Goal: Information Seeking & Learning: Check status

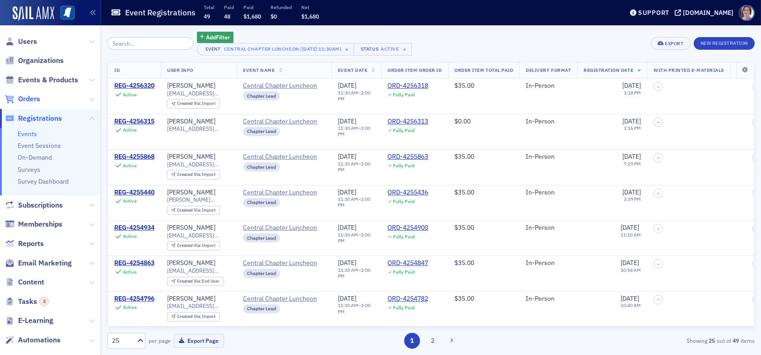
click at [33, 99] on span "Orders" at bounding box center [29, 99] width 22 height 10
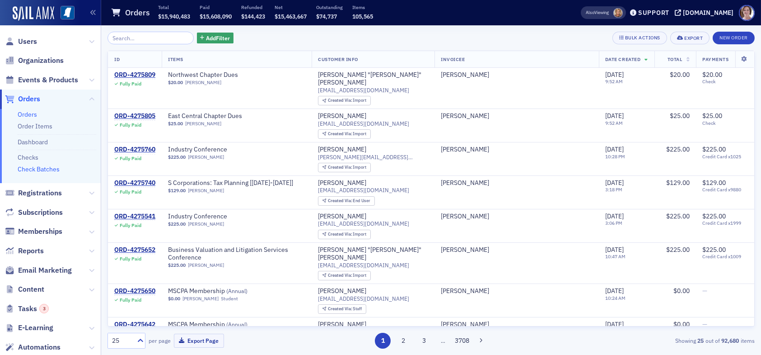
click at [42, 167] on link "Check Batches" at bounding box center [39, 169] width 42 height 8
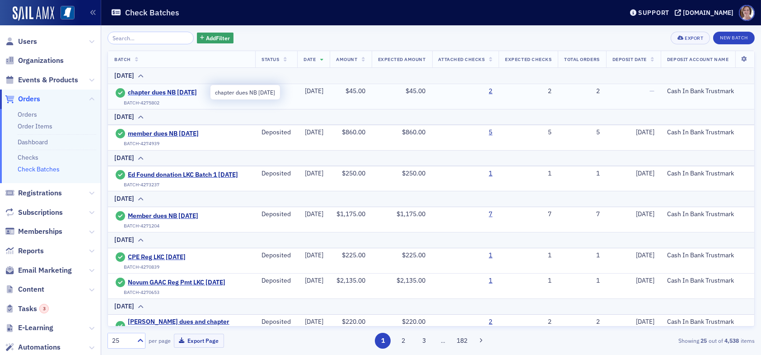
click at [170, 89] on span "chapter dues NB [DATE]" at bounding box center [169, 93] width 82 height 8
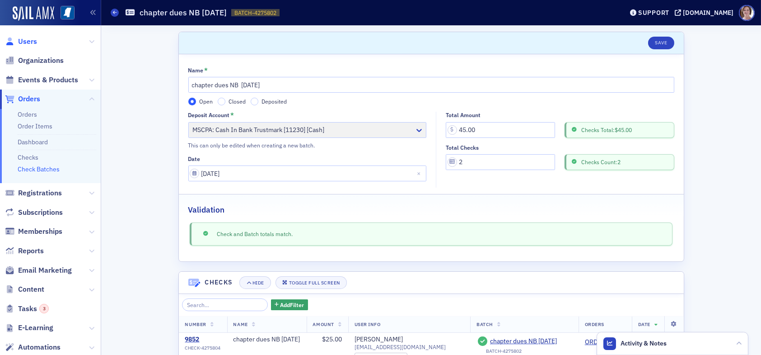
click at [28, 40] on span "Users" at bounding box center [27, 42] width 19 height 10
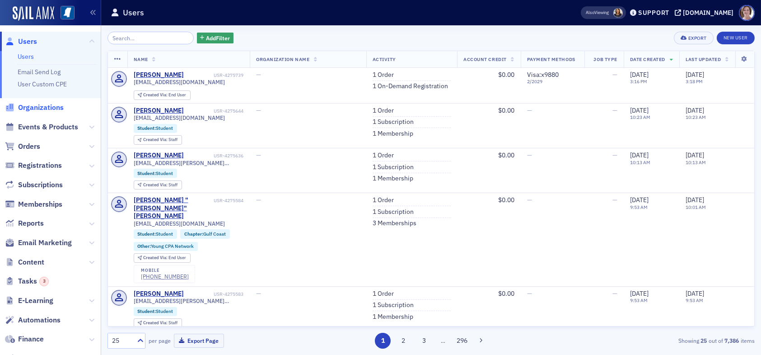
click at [49, 108] on span "Organizations" at bounding box center [41, 108] width 46 height 10
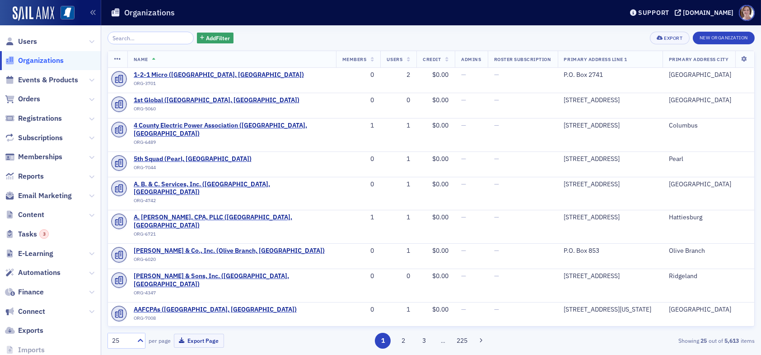
click at [161, 39] on input "search" at bounding box center [151, 38] width 86 height 13
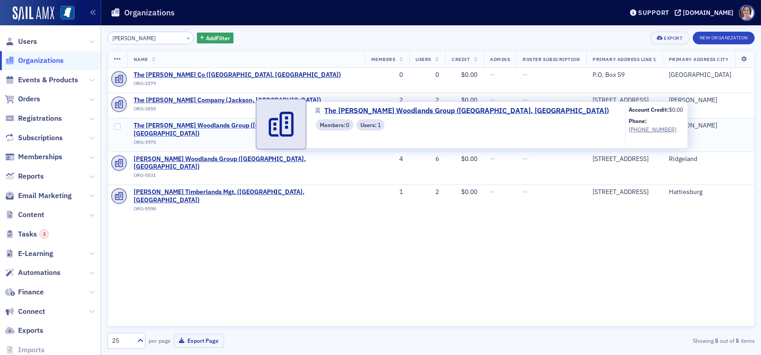
type input "molpus"
click at [191, 125] on span "The Molpus Woodlands Group (Jackson, MS)" at bounding box center [246, 130] width 225 height 16
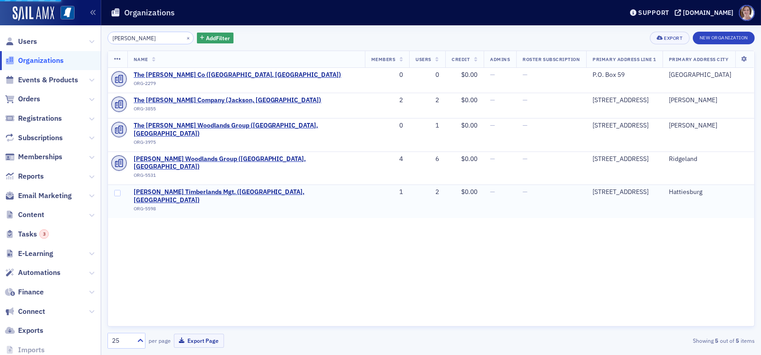
select select "US"
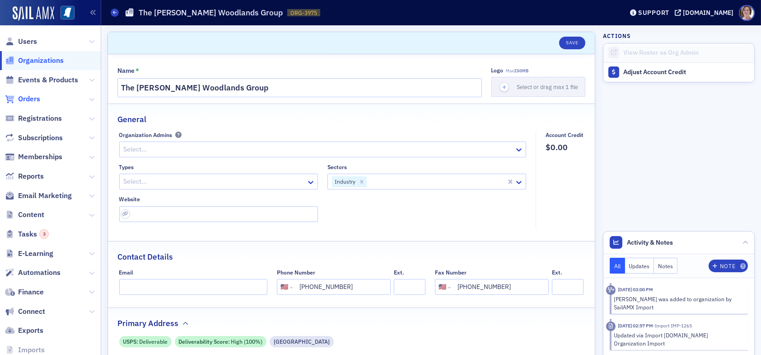
click at [30, 98] on span "Orders" at bounding box center [29, 99] width 22 height 10
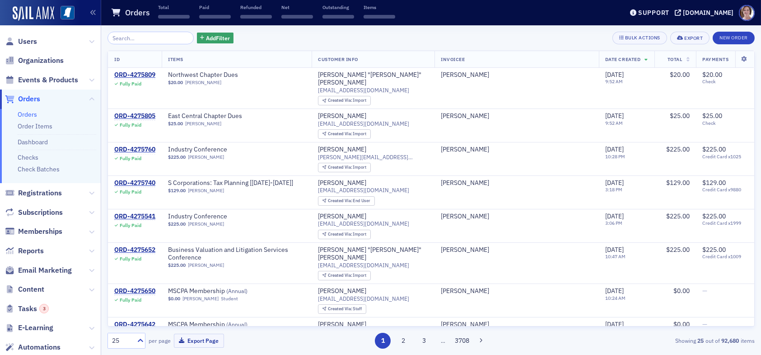
click at [134, 37] on input "search" at bounding box center [151, 38] width 86 height 13
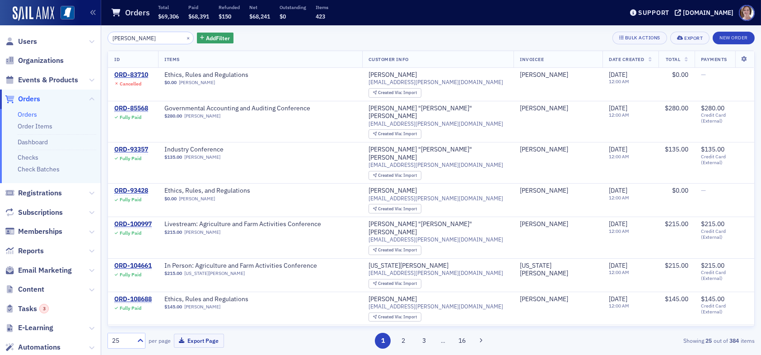
drag, startPoint x: 147, startPoint y: 39, endPoint x: 72, endPoint y: 47, distance: 74.9
click at [78, 43] on div "Users Organizations Events & Products Orders Orders Order Items Dashboard Check…" at bounding box center [380, 177] width 761 height 355
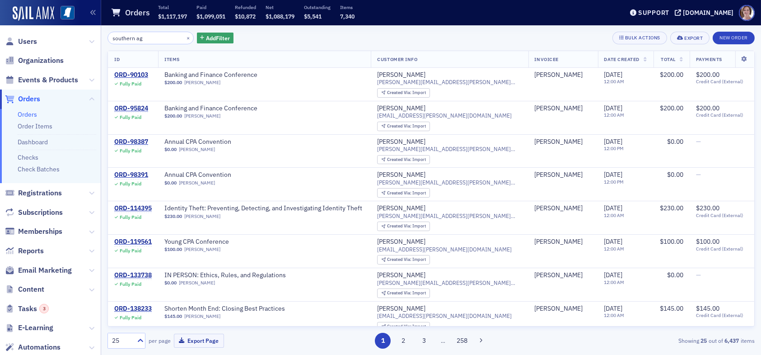
drag, startPoint x: 155, startPoint y: 37, endPoint x: 53, endPoint y: 46, distance: 102.9
click at [58, 42] on div "Users Organizations Events & Products Orders Orders Order Items Dashboard Check…" at bounding box center [380, 177] width 761 height 355
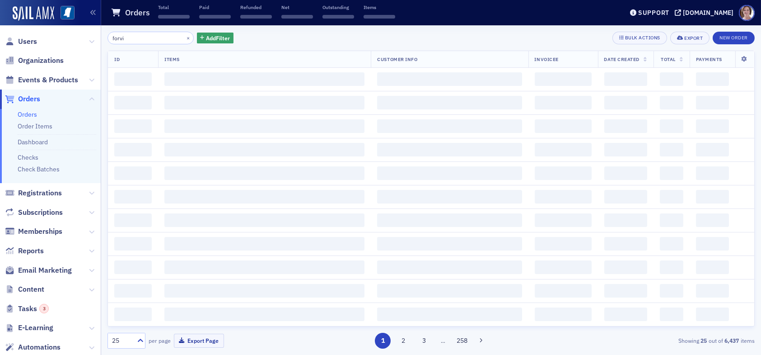
type input "forvis"
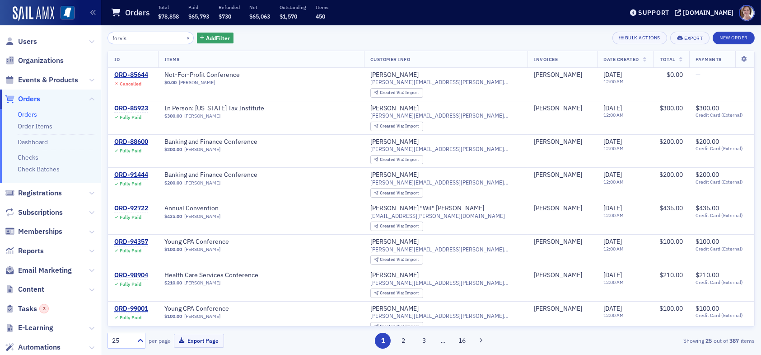
drag, startPoint x: 140, startPoint y: 36, endPoint x: 75, endPoint y: 41, distance: 65.3
click at [80, 40] on div "Users Organizations Events & Products Orders Orders Order Items Dashboard Check…" at bounding box center [380, 177] width 761 height 355
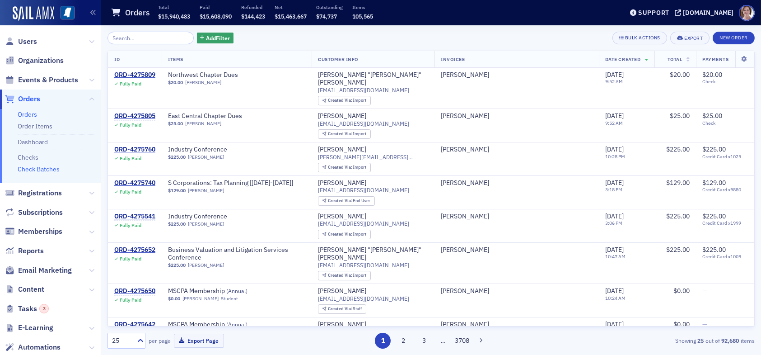
click at [36, 169] on link "Check Batches" at bounding box center [39, 169] width 42 height 8
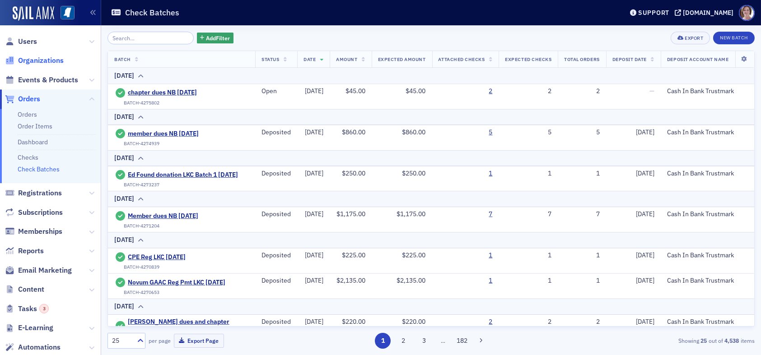
click at [35, 60] on span "Organizations" at bounding box center [41, 61] width 46 height 10
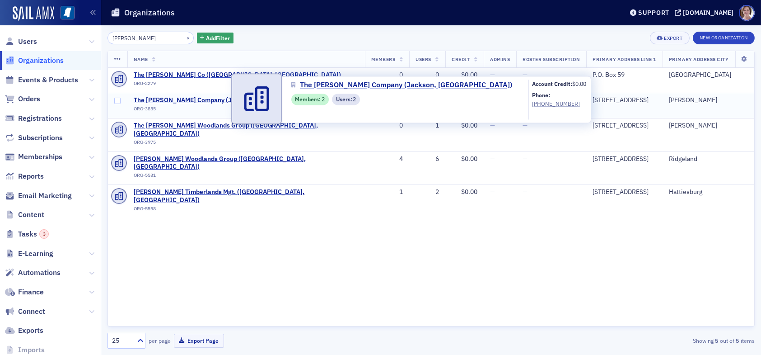
click at [175, 101] on span "The Molpus Company (Jackson, MS)" at bounding box center [228, 100] width 188 height 8
select select "US"
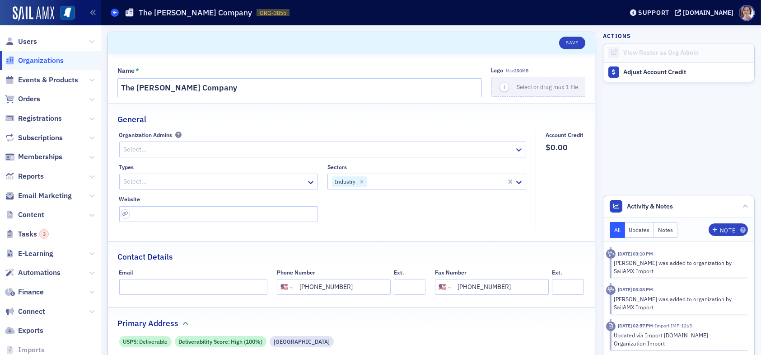
click at [117, 11] on span at bounding box center [115, 13] width 8 height 8
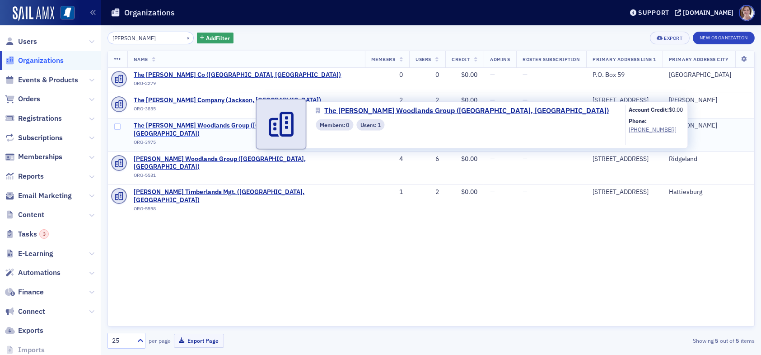
click at [190, 123] on span "The Molpus Woodlands Group (Jackson, MS)" at bounding box center [246, 130] width 225 height 16
select select "US"
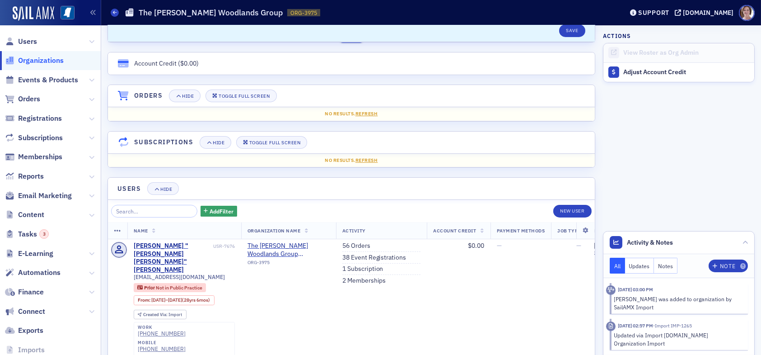
scroll to position [587, 0]
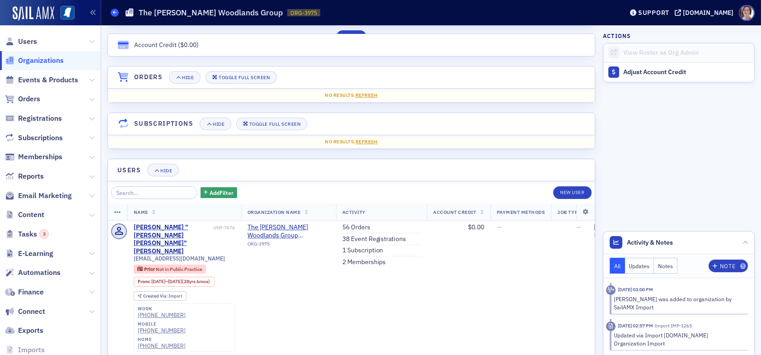
click at [114, 12] on icon at bounding box center [115, 12] width 4 height 4
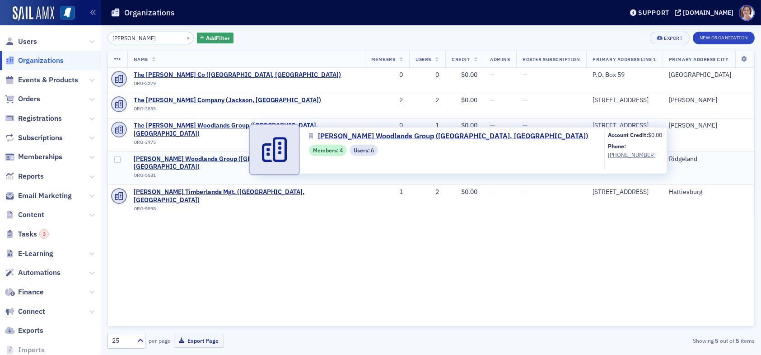
click at [170, 155] on span "Molpus Woodlands Group (Ridgeland, MS)" at bounding box center [246, 163] width 225 height 16
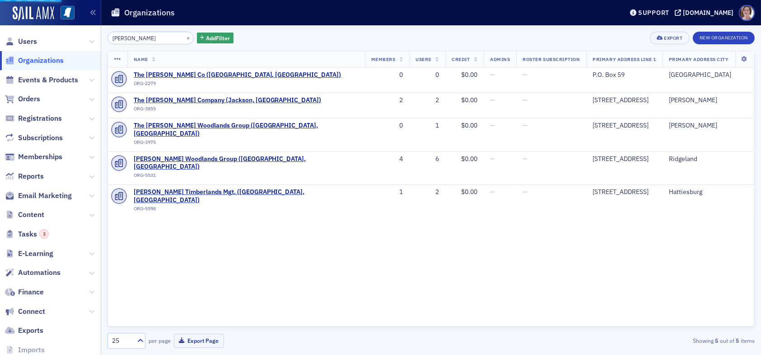
select select "US"
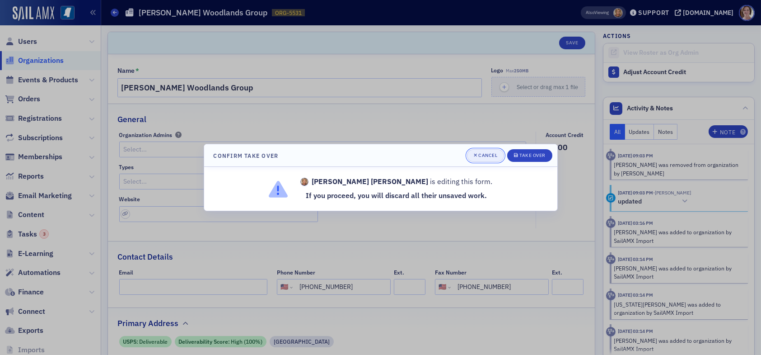
click at [481, 156] on div "Cancel" at bounding box center [487, 155] width 19 height 5
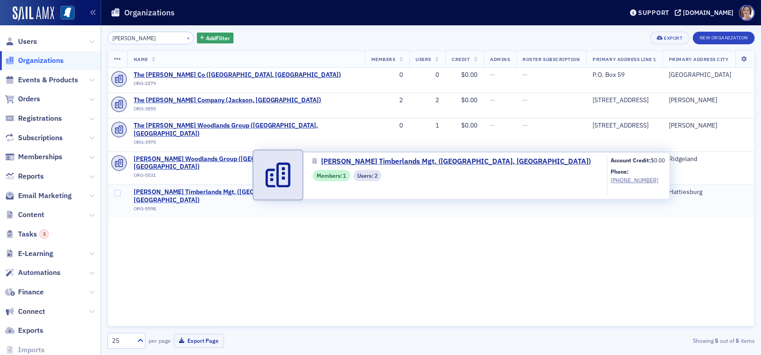
click at [167, 188] on span "Molpus Timberlands Mgt. (Hattiesburg, MS)" at bounding box center [246, 196] width 225 height 16
select select "US"
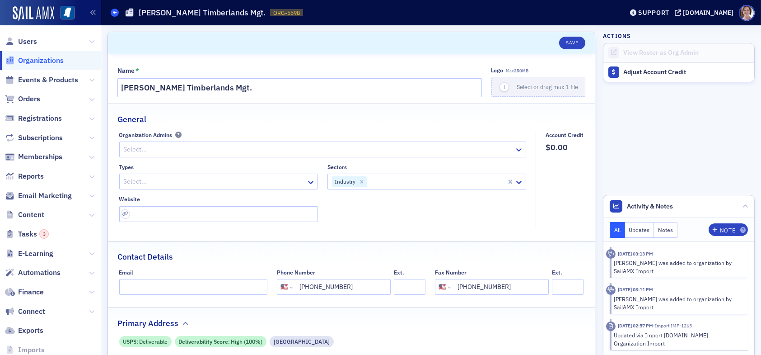
click at [117, 12] on span at bounding box center [115, 13] width 8 height 8
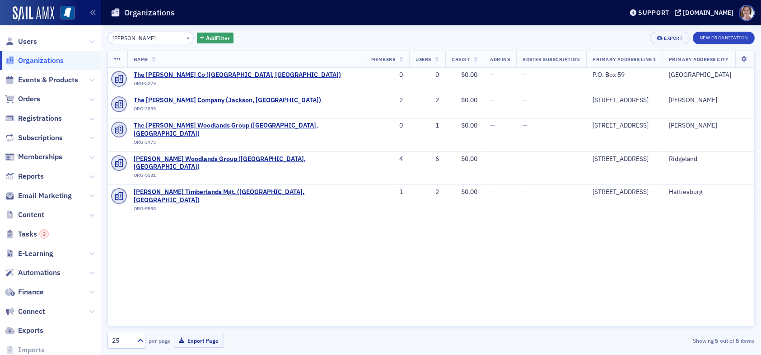
drag, startPoint x: 137, startPoint y: 36, endPoint x: 38, endPoint y: 39, distance: 99.0
click at [41, 39] on div "Users Organizations Events & Products Orders Registrations Subscriptions Member…" at bounding box center [380, 177] width 761 height 355
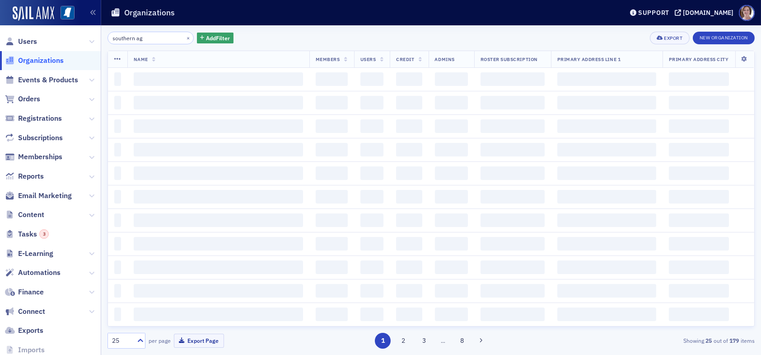
type input "southern ag"
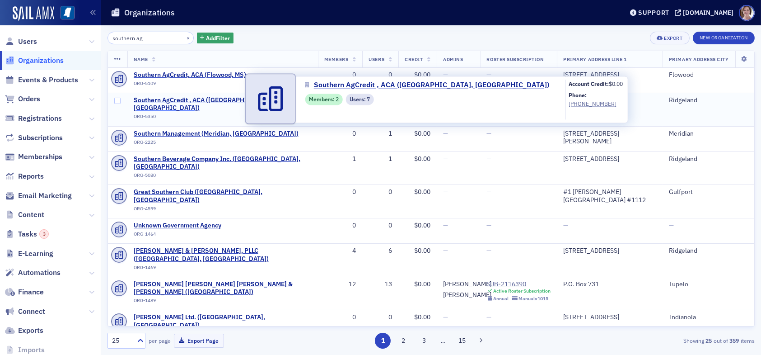
click at [210, 99] on span "Southern AgCredit , ACA (Ridgeland, MS)" at bounding box center [223, 104] width 178 height 16
select select "US"
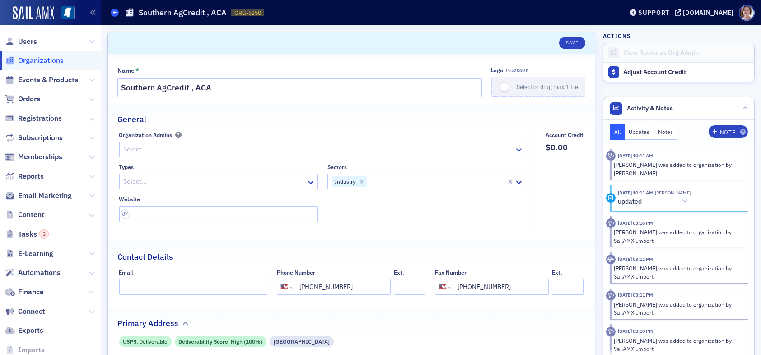
click at [115, 13] on icon at bounding box center [115, 12] width 4 height 4
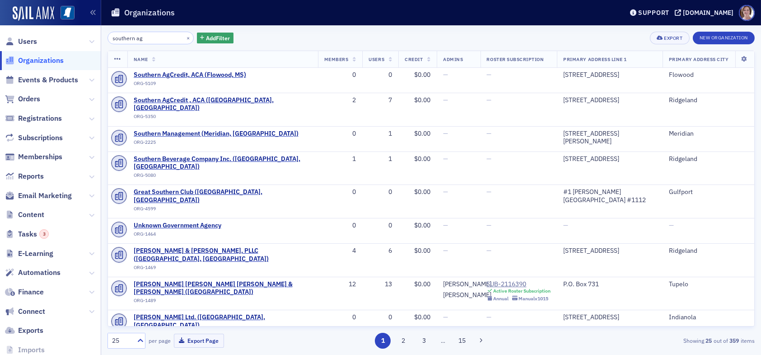
drag, startPoint x: 158, startPoint y: 38, endPoint x: 51, endPoint y: 42, distance: 107.1
click at [51, 42] on div "Users Organizations Events & Products Orders Registrations Subscriptions Member…" at bounding box center [380, 177] width 761 height 355
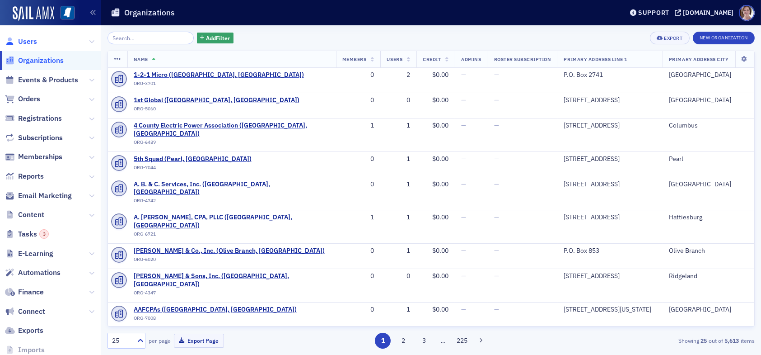
click at [29, 40] on span "Users" at bounding box center [27, 42] width 19 height 10
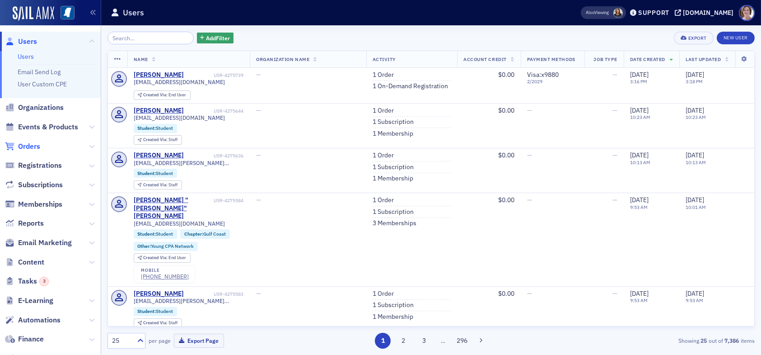
click at [32, 148] on span "Orders" at bounding box center [29, 146] width 22 height 10
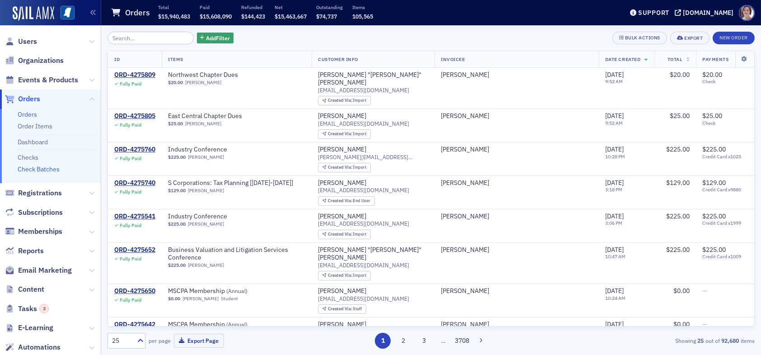
click at [45, 169] on link "Check Batches" at bounding box center [39, 169] width 42 height 8
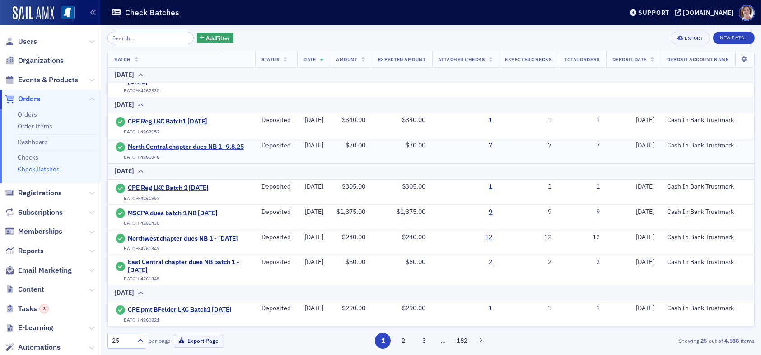
scroll to position [646, 0]
click at [426, 342] on button "3" at bounding box center [424, 340] width 16 height 16
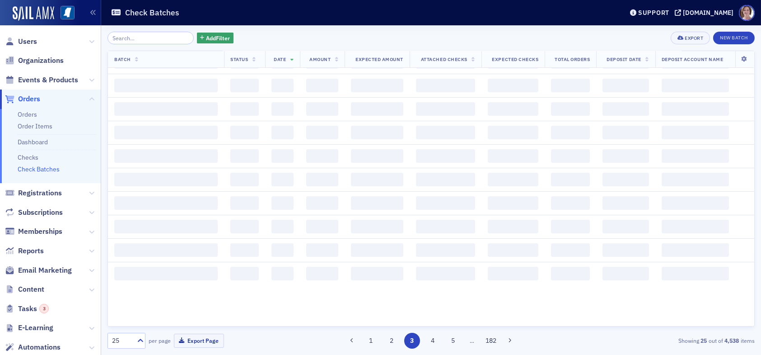
scroll to position [0, 0]
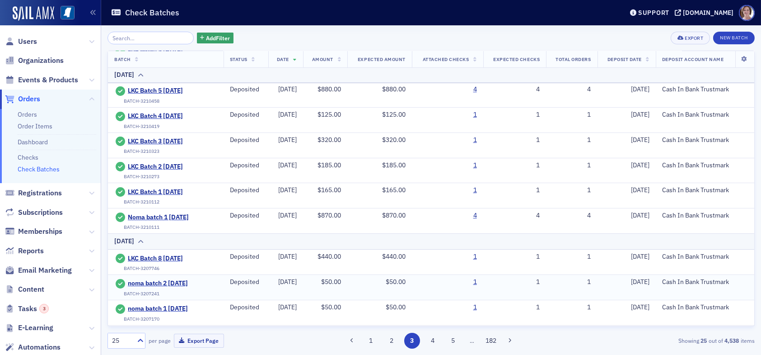
scroll to position [490, 0]
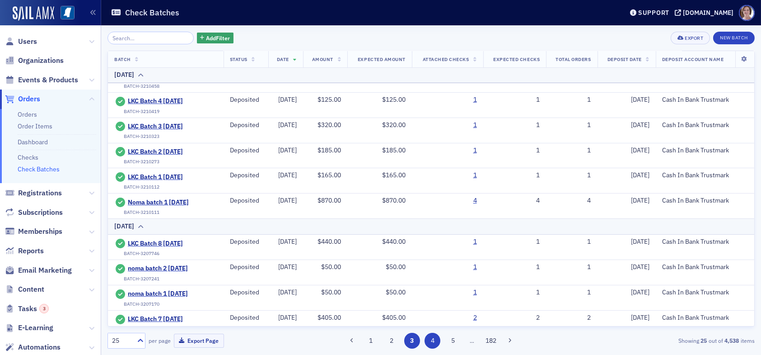
drag, startPoint x: 430, startPoint y: 342, endPoint x: 426, endPoint y: 334, distance: 8.9
click at [430, 341] on button "4" at bounding box center [433, 340] width 16 height 16
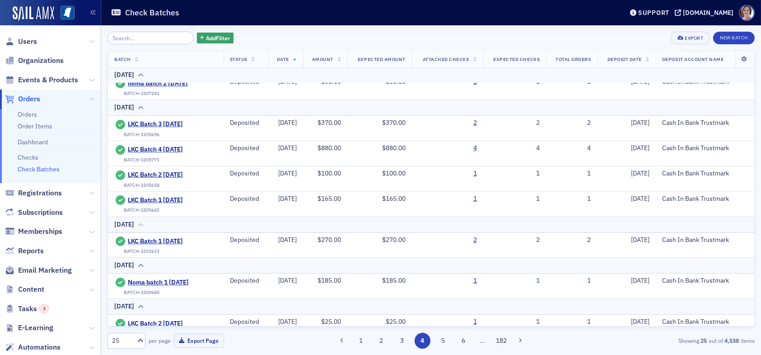
scroll to position [90, 0]
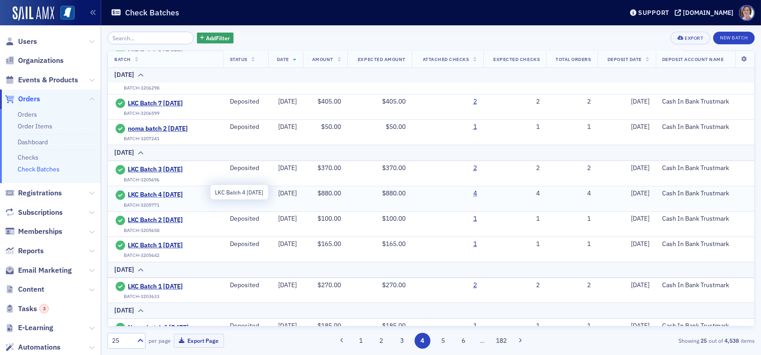
click at [167, 191] on span "LKC Batch 4 07.07.25" at bounding box center [169, 195] width 82 height 8
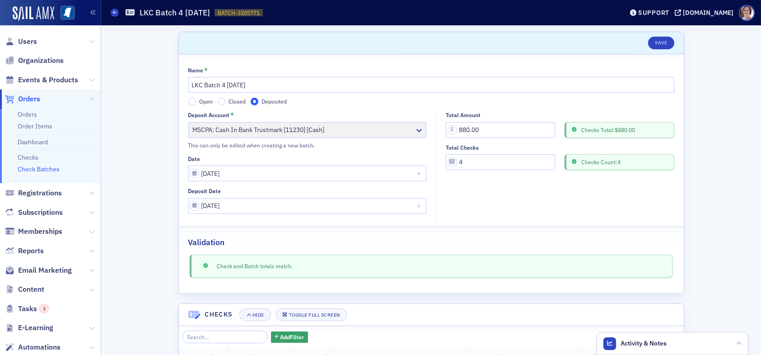
drag, startPoint x: 113, startPoint y: 14, endPoint x: 130, endPoint y: 26, distance: 20.7
click at [114, 13] on icon at bounding box center [115, 12] width 4 height 4
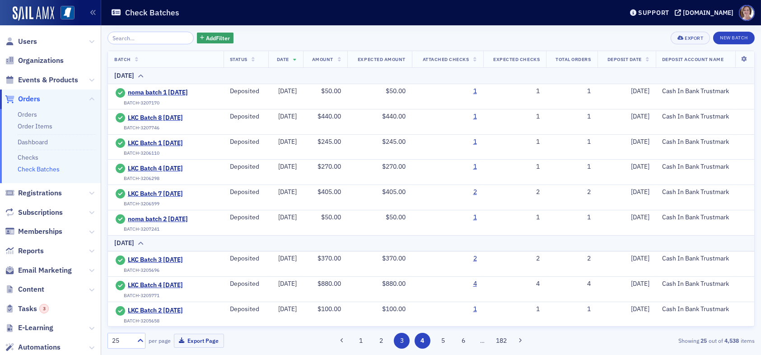
click at [404, 338] on button "3" at bounding box center [402, 340] width 16 height 16
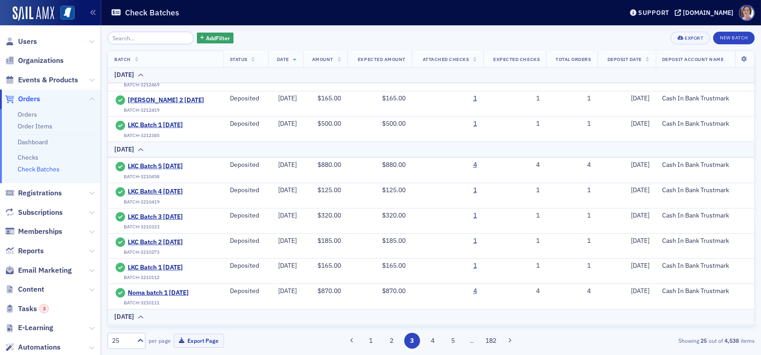
scroll to position [355, 0]
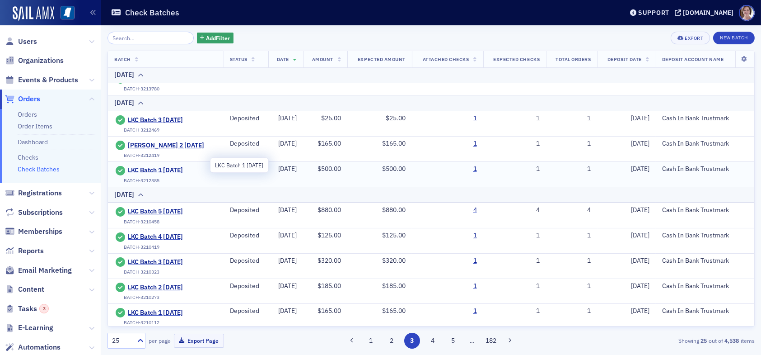
click at [178, 166] on span "LKC Batch 1 07.11.25" at bounding box center [169, 170] width 82 height 8
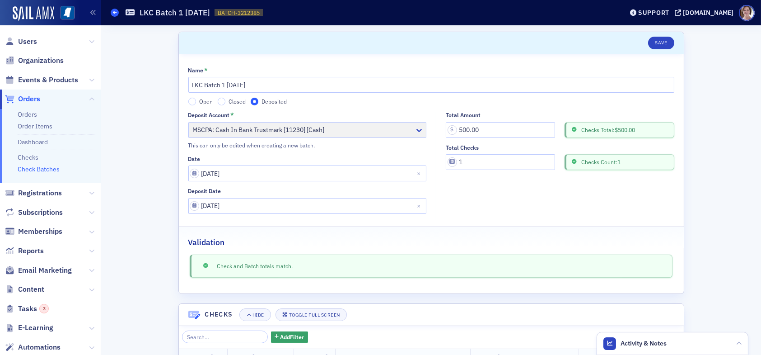
click at [116, 12] on icon at bounding box center [115, 12] width 4 height 4
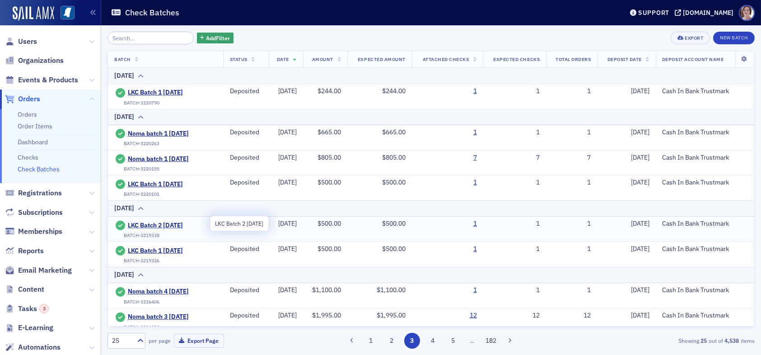
click at [172, 222] on span "LKC Batch 2 07.16.25" at bounding box center [169, 225] width 82 height 8
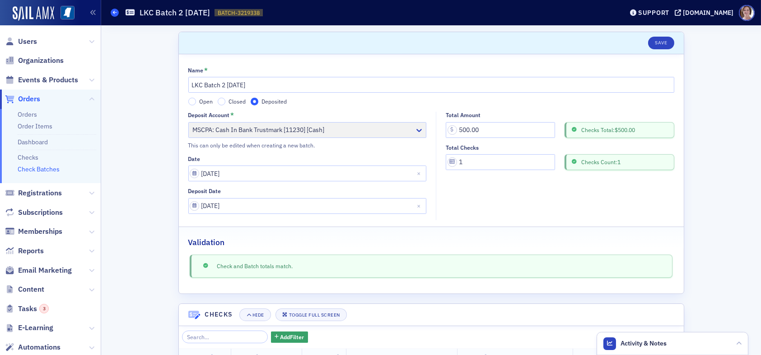
click at [115, 13] on icon at bounding box center [115, 12] width 4 height 4
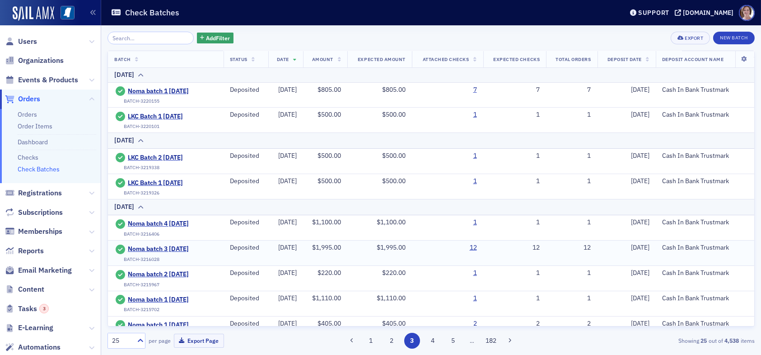
scroll to position [90, 0]
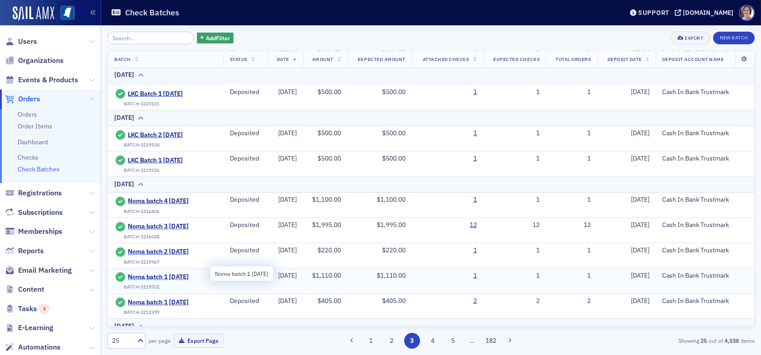
click at [172, 274] on span "Noma batch 1 7.15.25" at bounding box center [169, 277] width 82 height 8
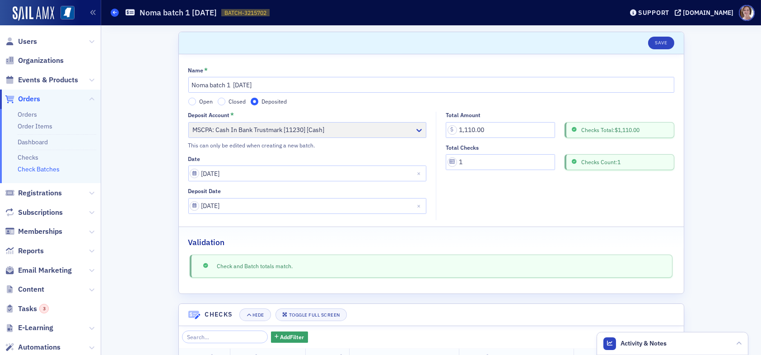
click at [116, 12] on icon at bounding box center [115, 12] width 4 height 4
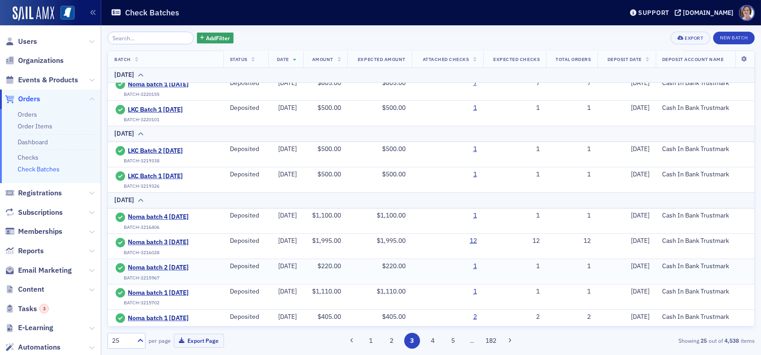
scroll to position [90, 0]
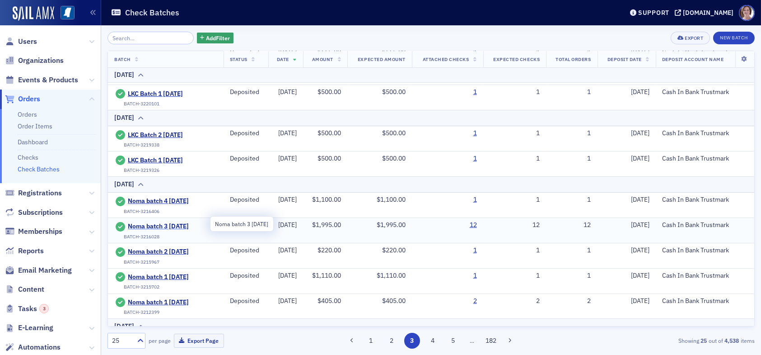
click at [176, 224] on span "Noma batch 3 7.15.25" at bounding box center [169, 226] width 82 height 8
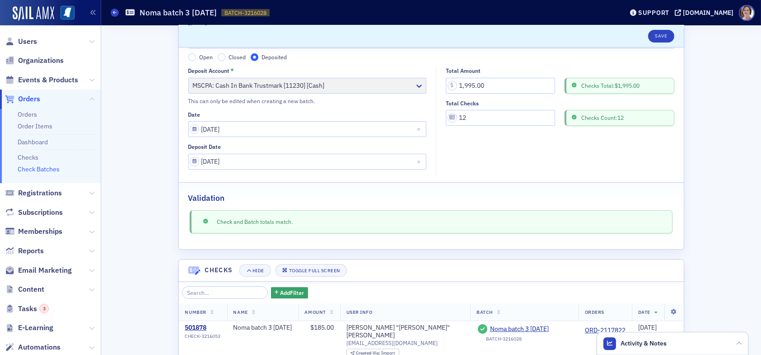
scroll to position [271, 0]
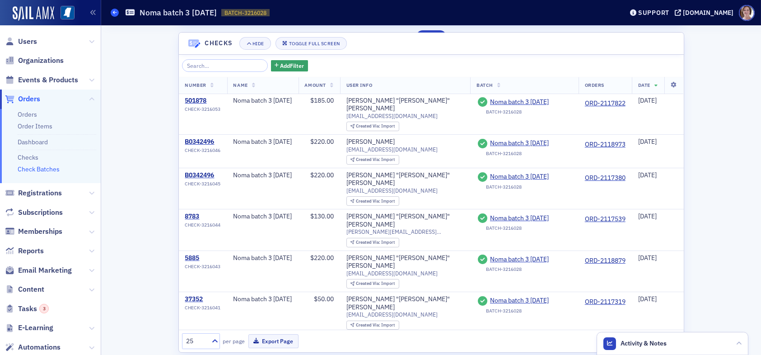
click at [113, 11] on icon at bounding box center [115, 12] width 4 height 4
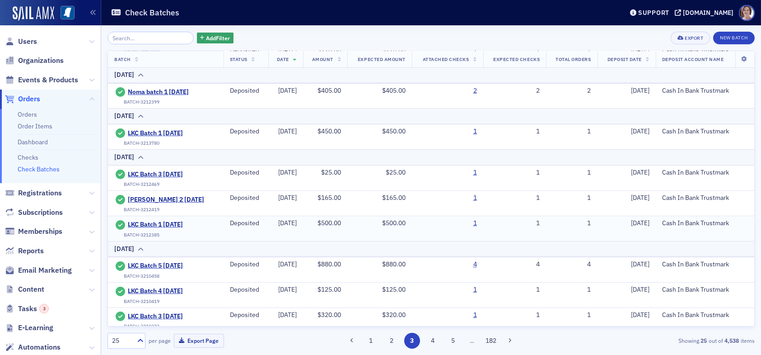
scroll to position [316, 0]
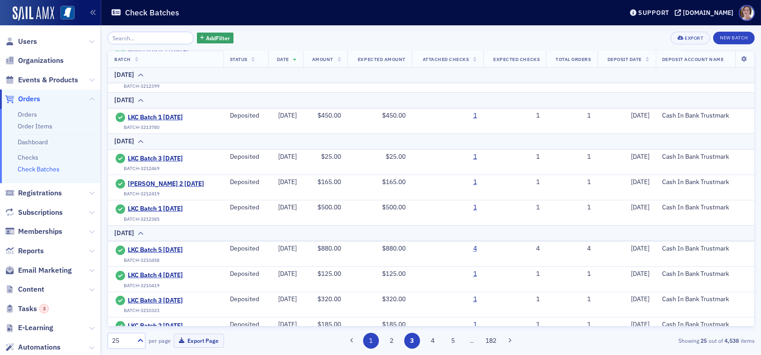
click at [387, 339] on button "2" at bounding box center [391, 340] width 16 height 16
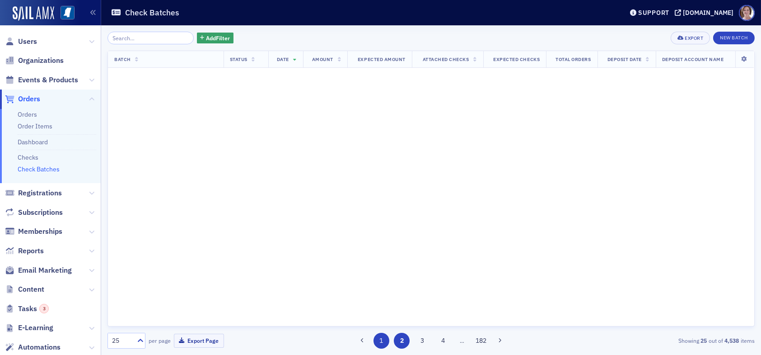
scroll to position [0, 0]
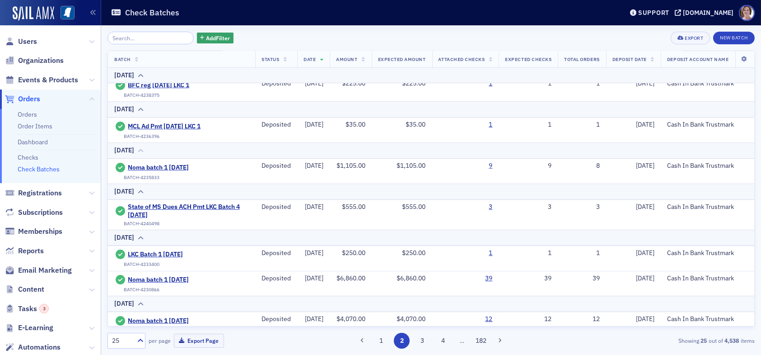
scroll to position [594, 0]
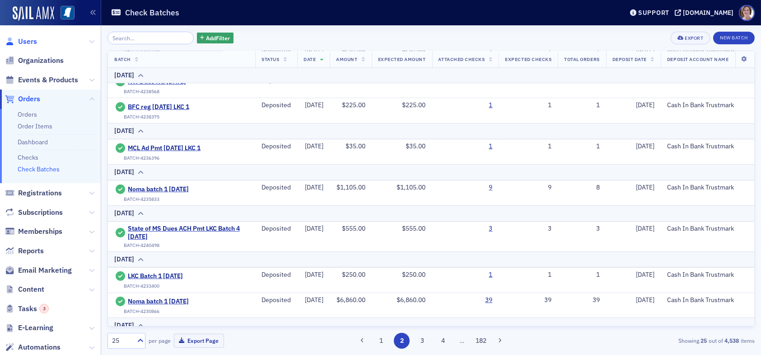
click at [32, 41] on span "Users" at bounding box center [27, 42] width 19 height 10
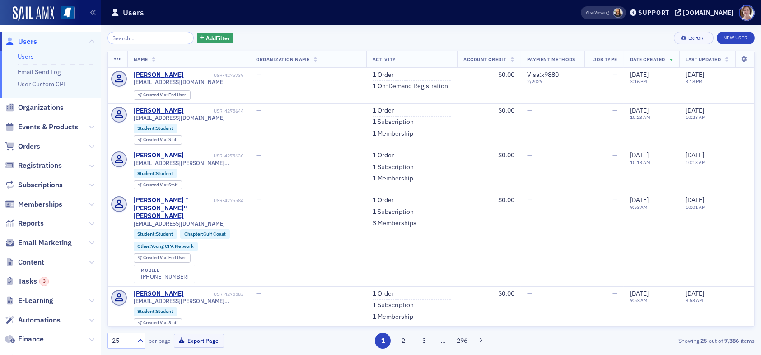
click at [316, 40] on div "Add Filter Export New User" at bounding box center [431, 38] width 647 height 13
click at [299, 34] on div "Add Filter Export New User" at bounding box center [431, 38] width 647 height 13
click at [33, 144] on span "Orders" at bounding box center [29, 146] width 22 height 10
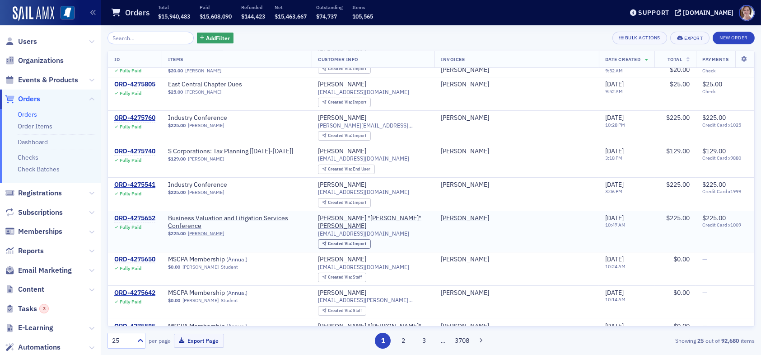
scroll to position [45, 0]
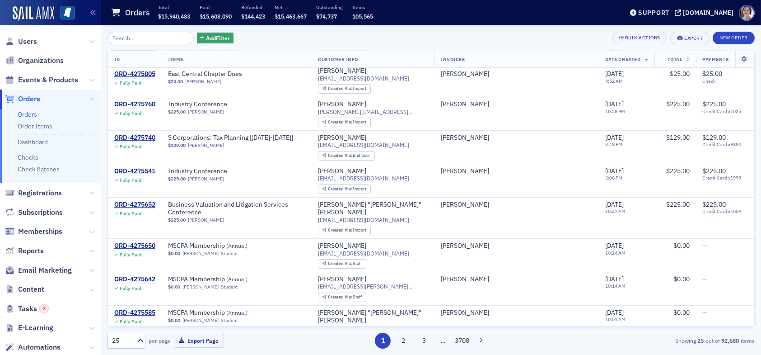
click at [155, 37] on input "search" at bounding box center [151, 38] width 86 height 13
click at [35, 99] on span "Orders" at bounding box center [29, 99] width 22 height 10
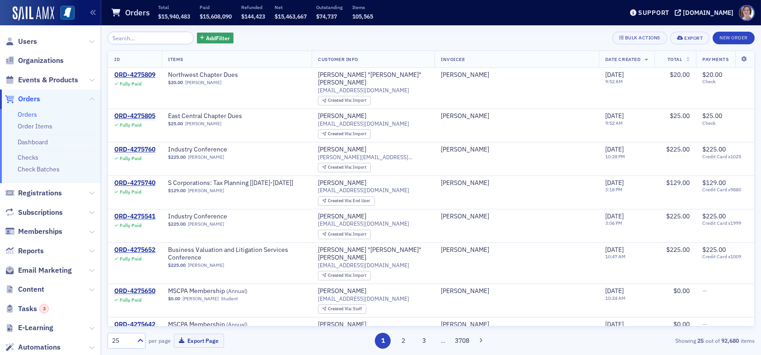
click at [152, 38] on input "search" at bounding box center [151, 38] width 86 height 13
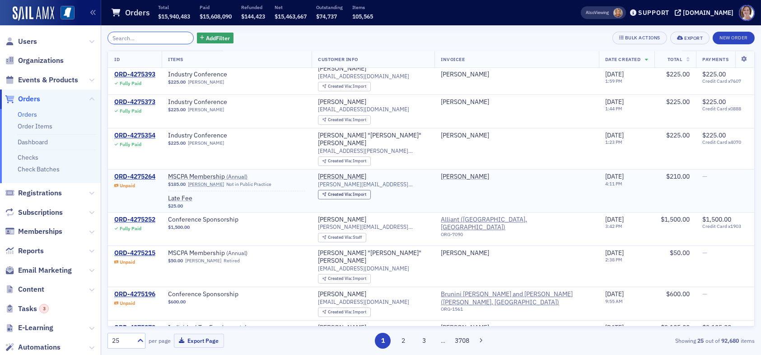
scroll to position [632, 0]
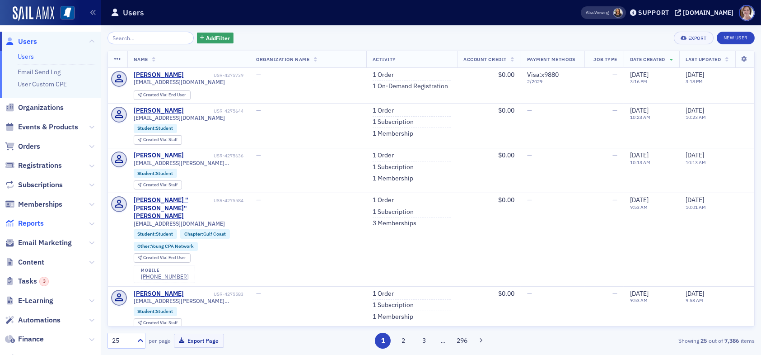
click at [38, 223] on span "Reports" at bounding box center [31, 223] width 26 height 10
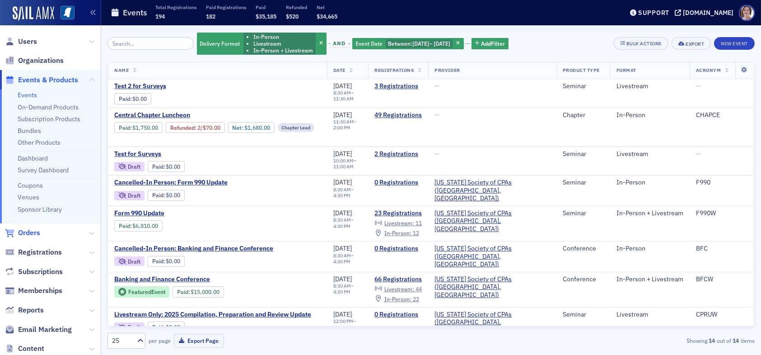
click at [27, 230] on span "Orders" at bounding box center [29, 233] width 22 height 10
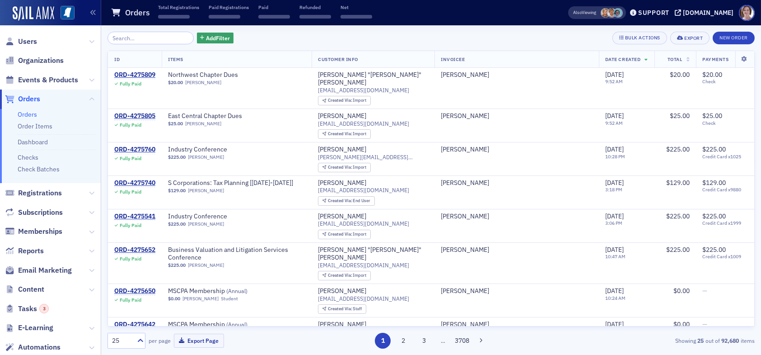
click at [158, 39] on input "search" at bounding box center [151, 38] width 86 height 13
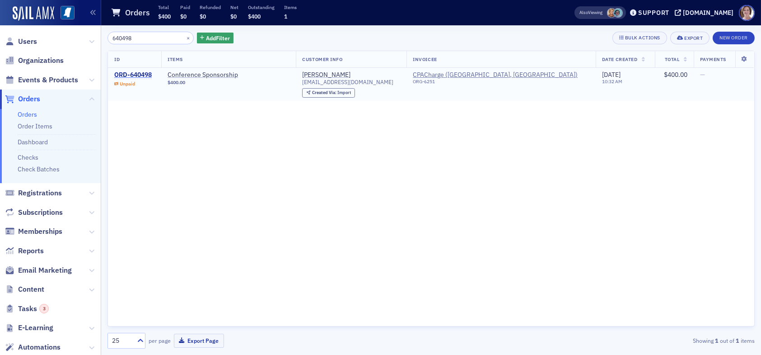
type input "640498"
click at [145, 75] on div "ORD-640498" at bounding box center [132, 75] width 37 height 8
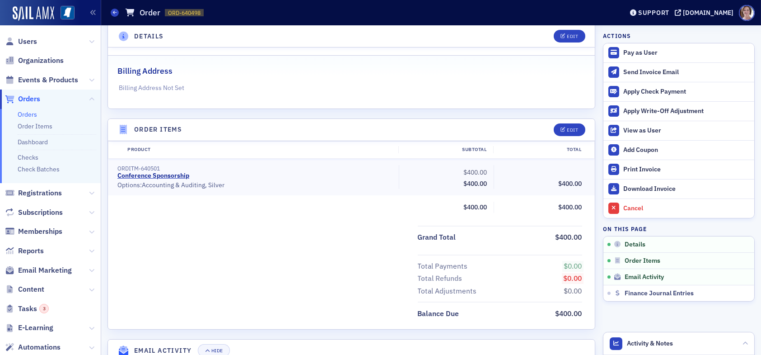
scroll to position [273, 0]
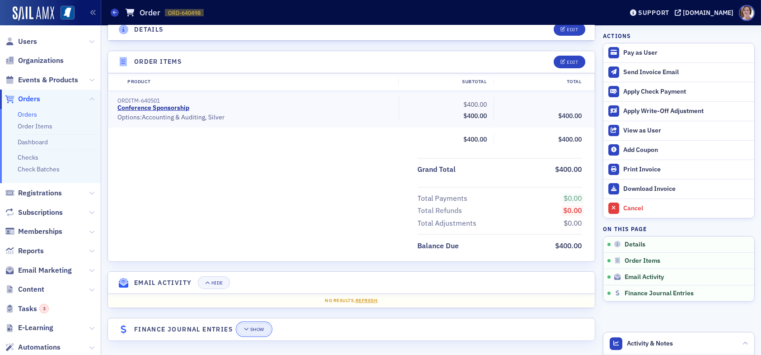
click at [258, 327] on div "Show" at bounding box center [257, 329] width 14 height 5
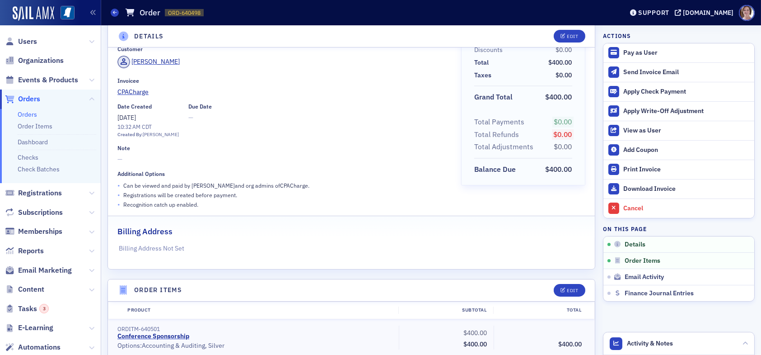
scroll to position [0, 0]
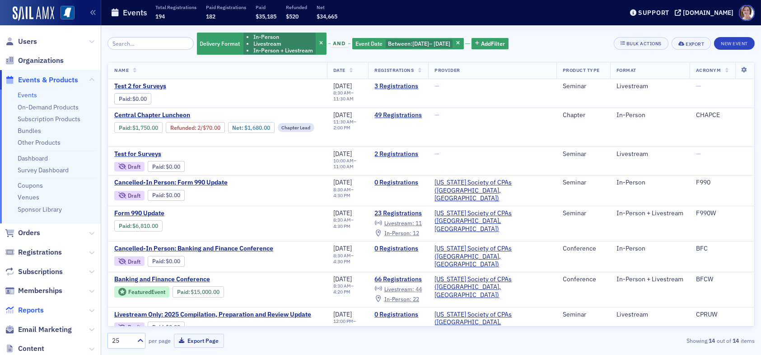
click at [33, 309] on span "Reports" at bounding box center [31, 310] width 26 height 10
click at [35, 232] on span "Orders" at bounding box center [29, 233] width 22 height 10
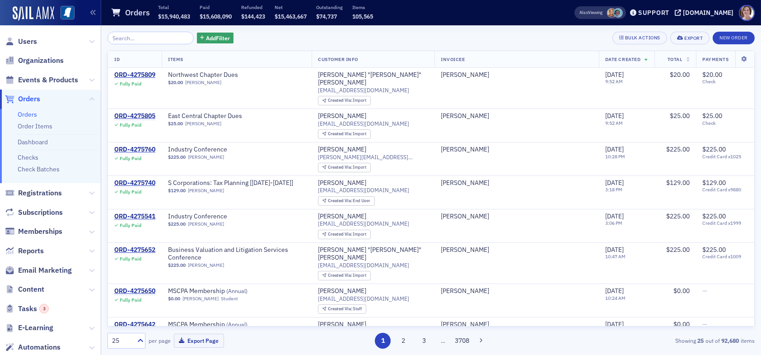
click at [137, 38] on input "search" at bounding box center [151, 38] width 86 height 13
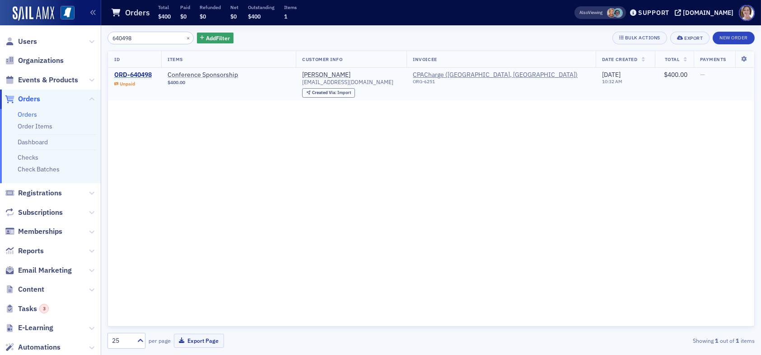
type input "640498"
click at [141, 74] on div "ORD-640498" at bounding box center [132, 75] width 37 height 8
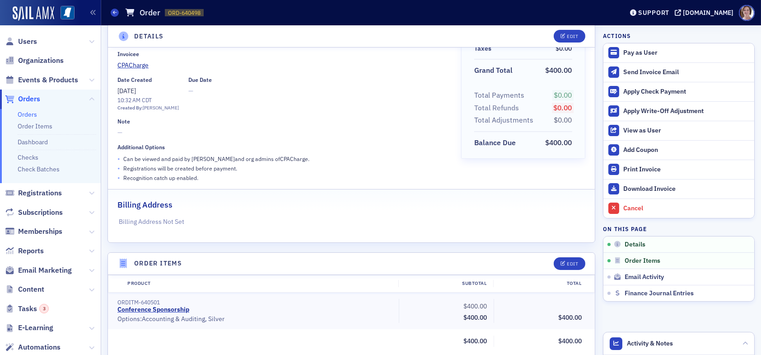
scroll to position [273, 0]
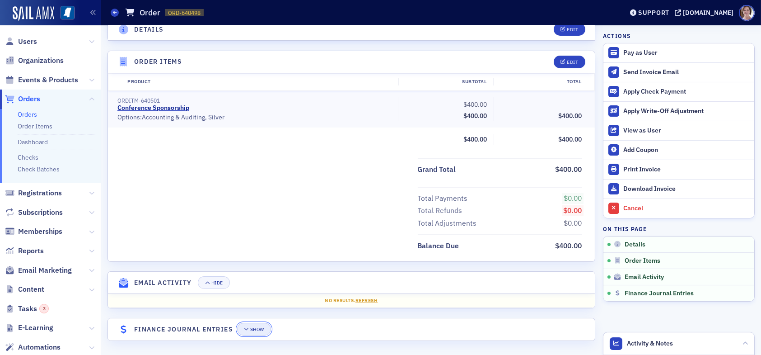
click at [261, 327] on div "Show" at bounding box center [257, 329] width 14 height 5
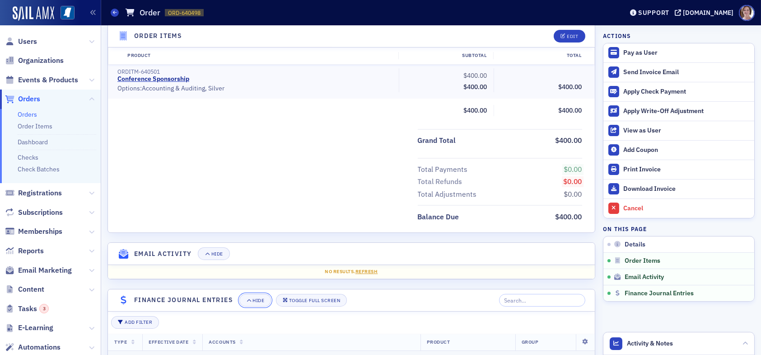
scroll to position [478, 0]
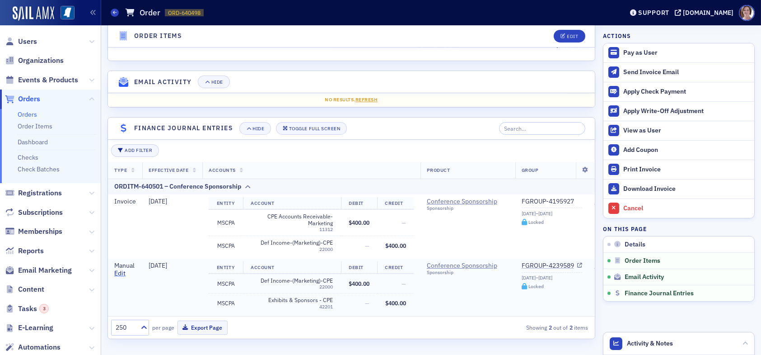
click at [118, 269] on link "Edit" at bounding box center [119, 273] width 11 height 8
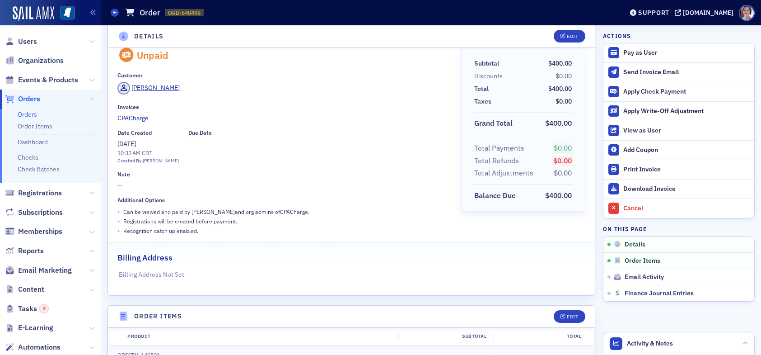
scroll to position [0, 0]
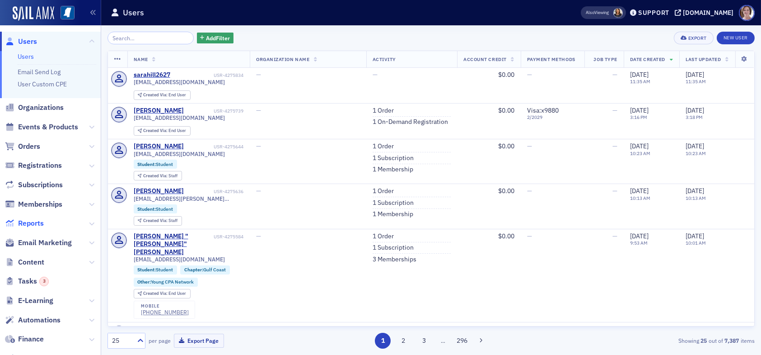
click at [32, 225] on span "Reports" at bounding box center [31, 223] width 26 height 10
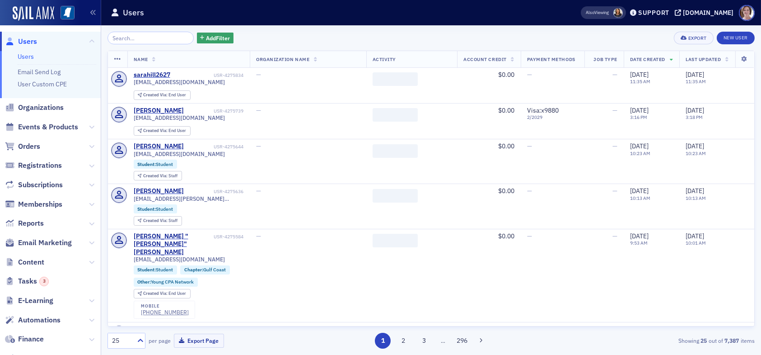
click at [32, 41] on span "Users" at bounding box center [27, 42] width 19 height 10
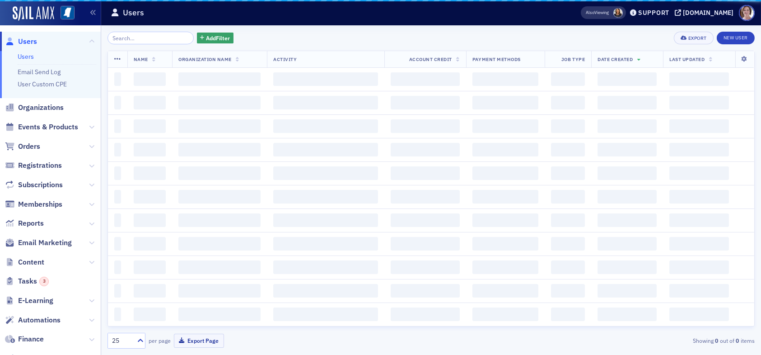
click at [137, 39] on input "search" at bounding box center [151, 38] width 86 height 13
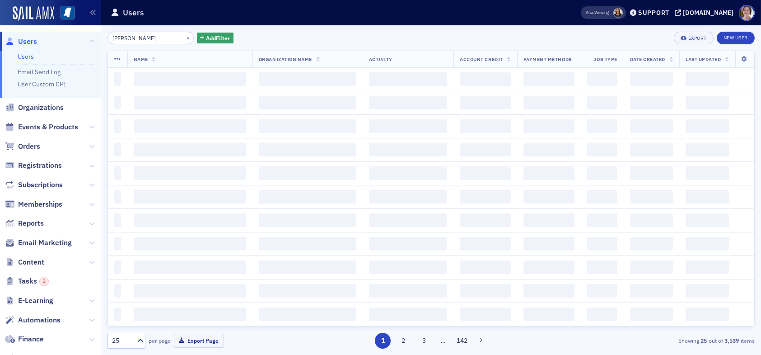
type input "[PERSON_NAME]"
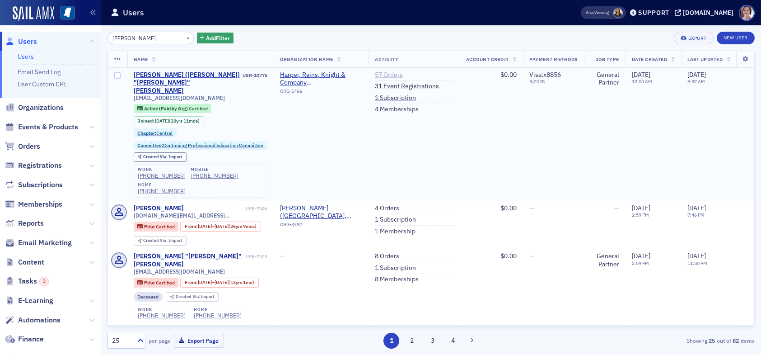
click at [395, 77] on link "57 Orders" at bounding box center [389, 75] width 28 height 8
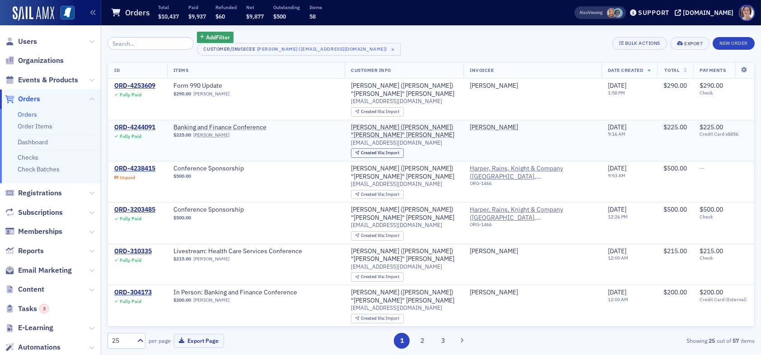
click at [141, 123] on div "ORD-4244091" at bounding box center [134, 127] width 41 height 8
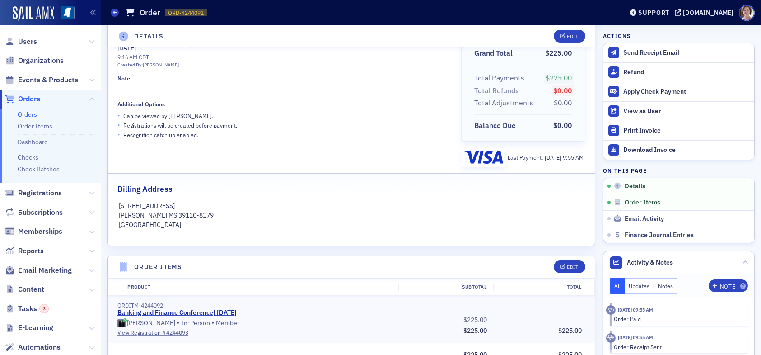
scroll to position [45, 0]
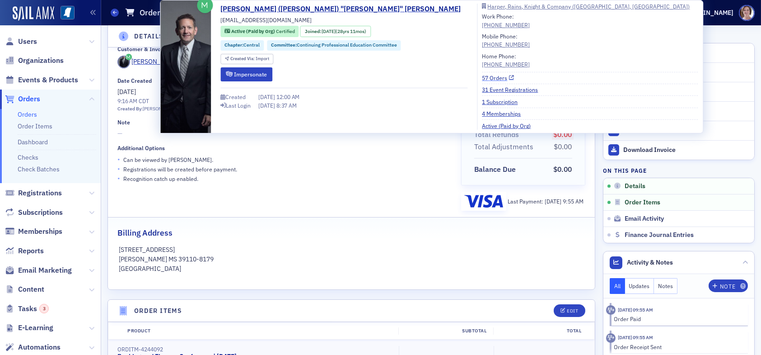
click at [482, 79] on link "57 Orders" at bounding box center [498, 78] width 32 height 8
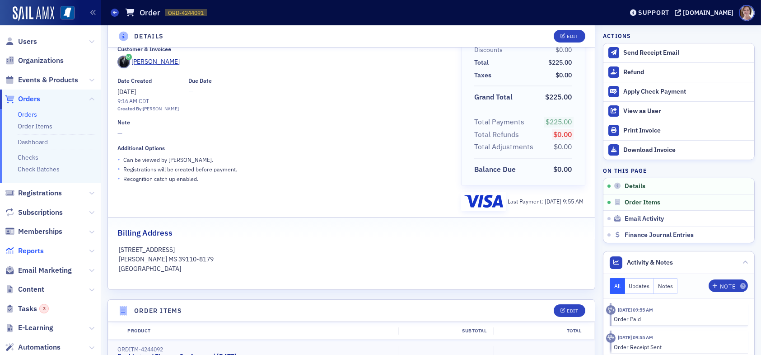
click at [28, 248] on span "Reports" at bounding box center [31, 251] width 26 height 10
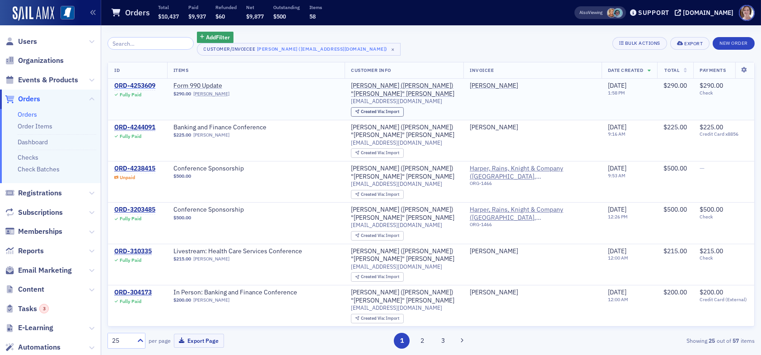
click at [134, 85] on div "ORD-4253609" at bounding box center [134, 86] width 41 height 8
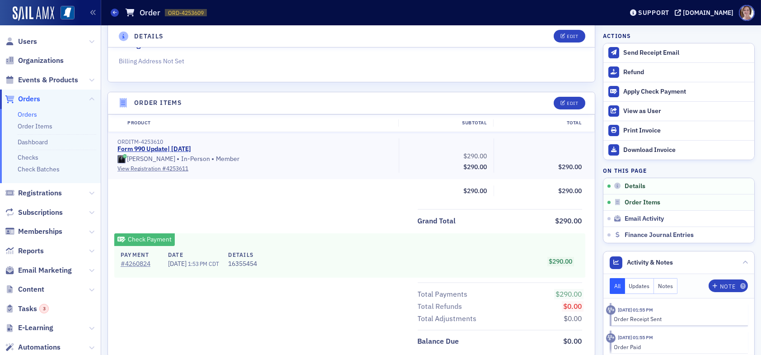
scroll to position [271, 0]
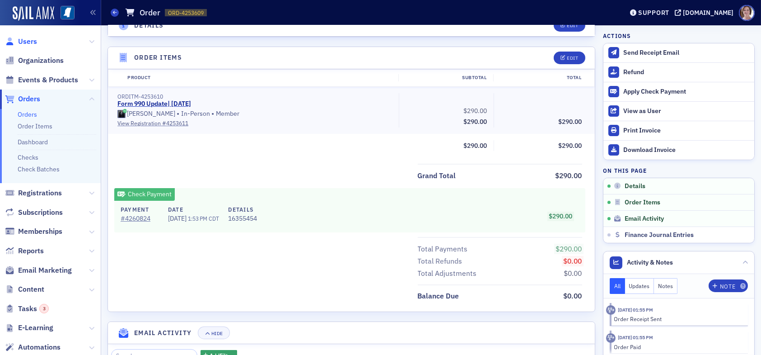
click at [32, 41] on span "Users" at bounding box center [27, 42] width 19 height 10
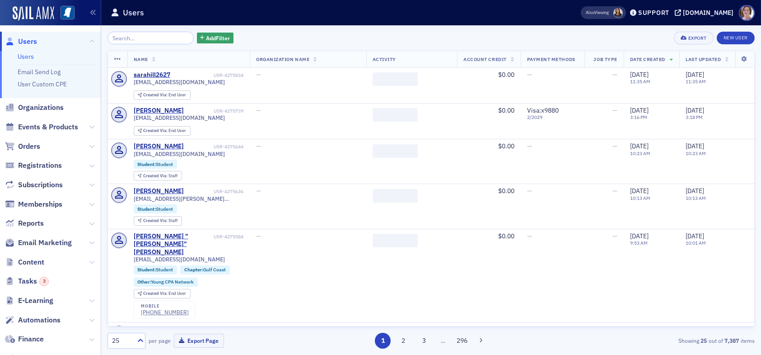
click at [138, 36] on input "search" at bounding box center [151, 38] width 86 height 13
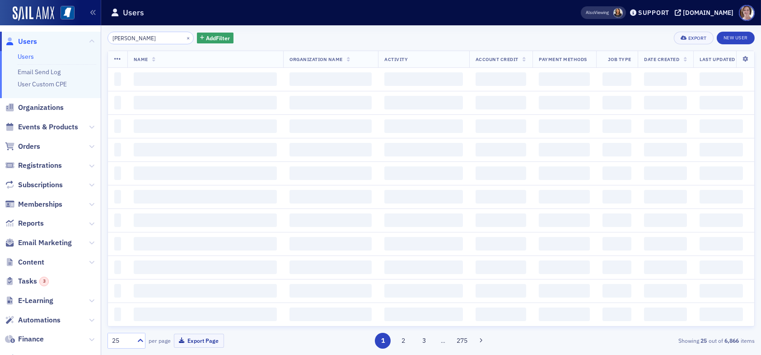
type input "emily bradley"
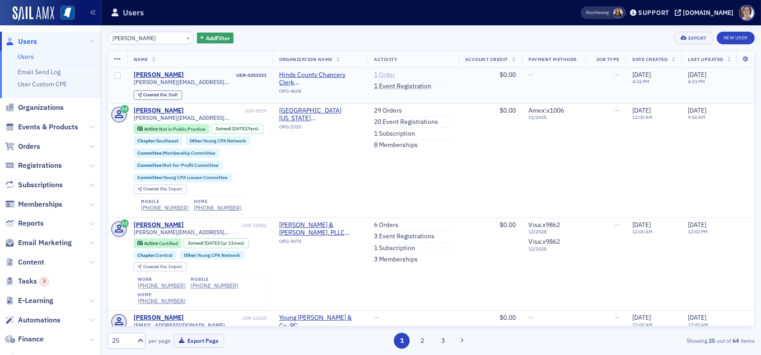
click at [388, 74] on link "1 Order" at bounding box center [384, 75] width 21 height 8
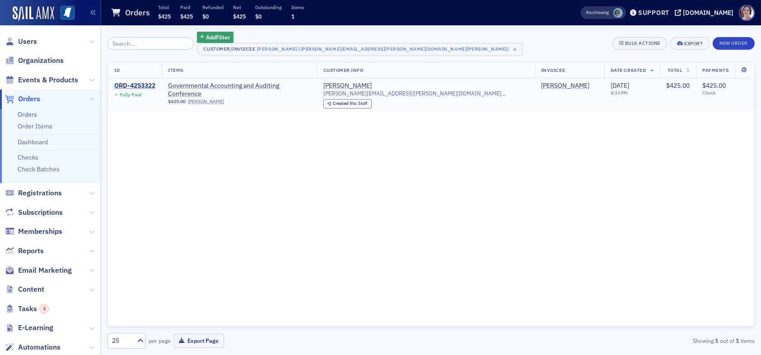
click at [146, 84] on div "ORD-4253322" at bounding box center [134, 86] width 41 height 8
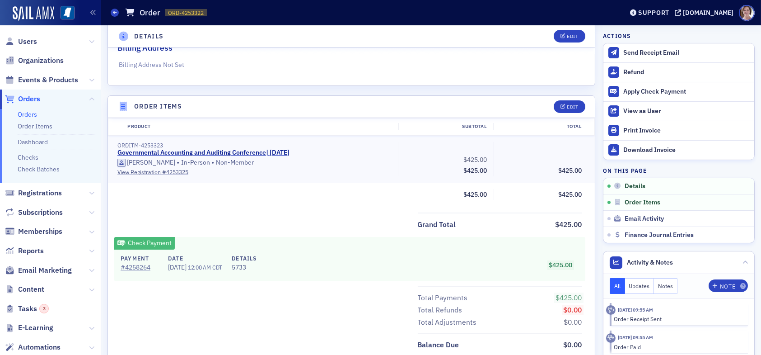
scroll to position [226, 0]
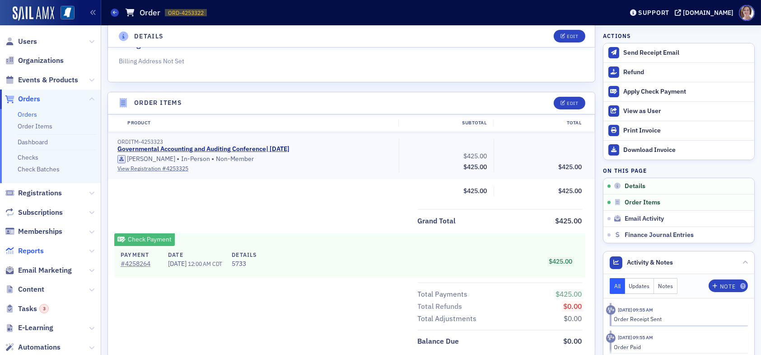
click at [35, 248] on span "Reports" at bounding box center [31, 251] width 26 height 10
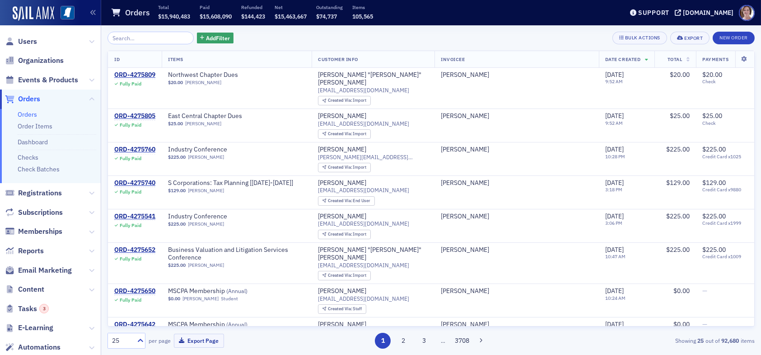
scroll to position [632, 0]
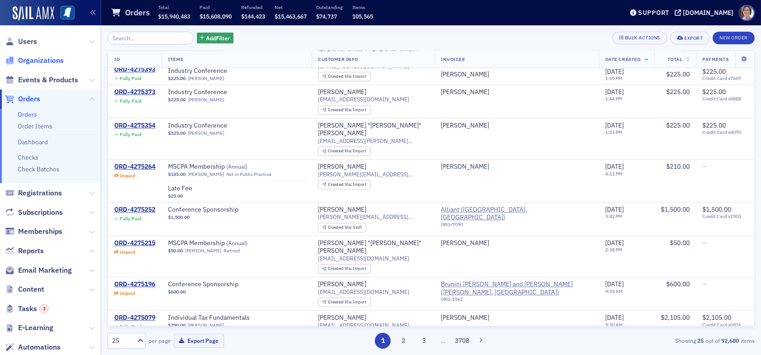
click at [44, 60] on span "Organizations" at bounding box center [41, 61] width 46 height 10
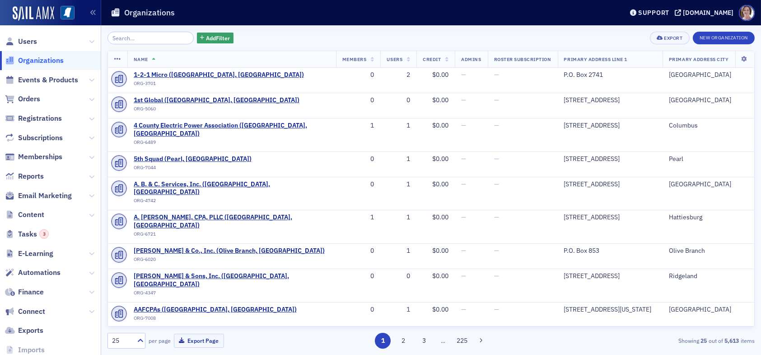
click at [142, 39] on input "search" at bounding box center [151, 38] width 86 height 13
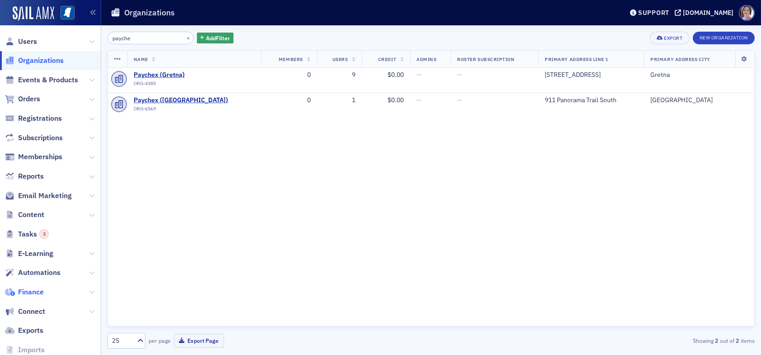
type input "payche"
click at [37, 292] on span "Finance" at bounding box center [31, 292] width 26 height 10
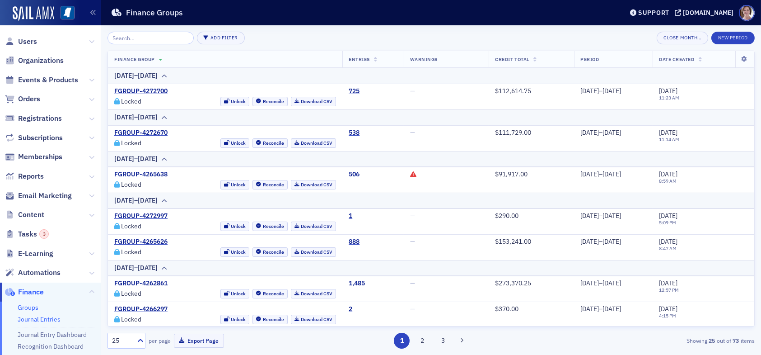
click at [46, 319] on link "Journal Entries" at bounding box center [39, 319] width 43 height 8
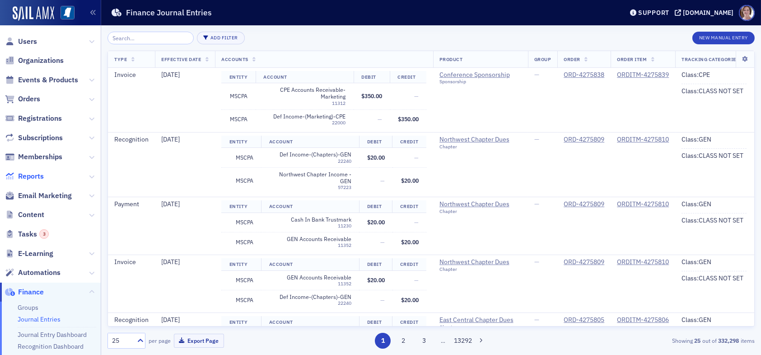
click at [38, 177] on span "Reports" at bounding box center [31, 176] width 26 height 10
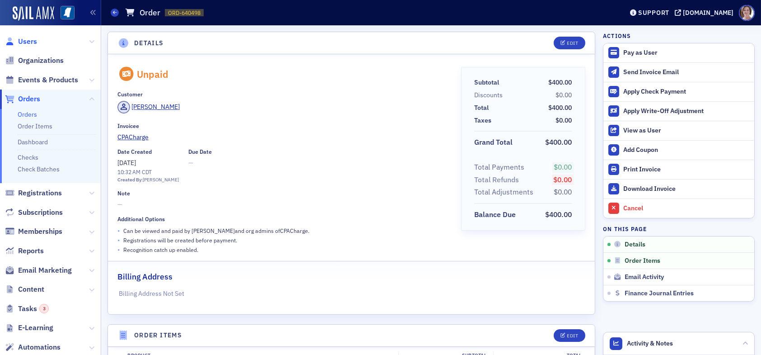
click at [28, 38] on span "Users" at bounding box center [27, 42] width 19 height 10
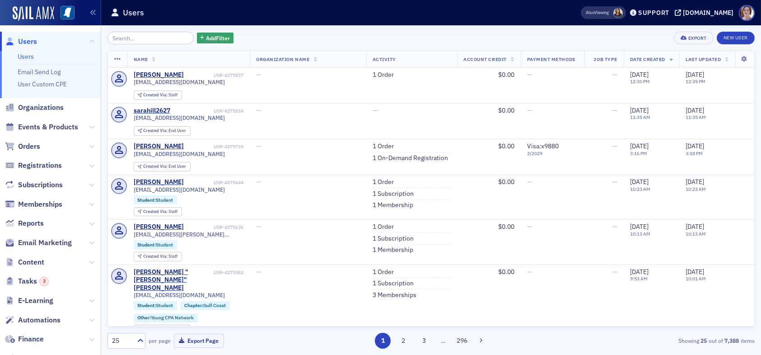
click at [31, 37] on span "Users" at bounding box center [27, 42] width 19 height 10
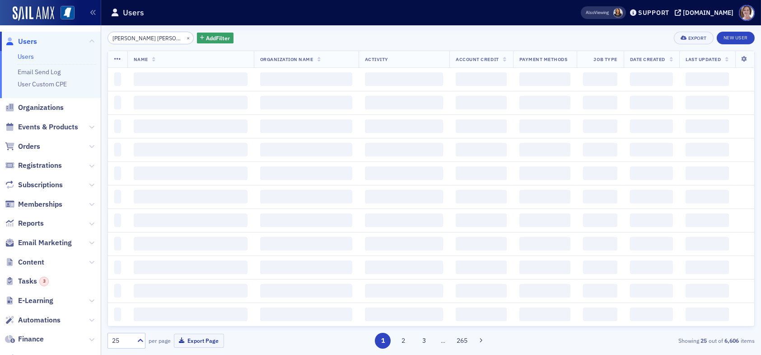
type input "claude scott smith"
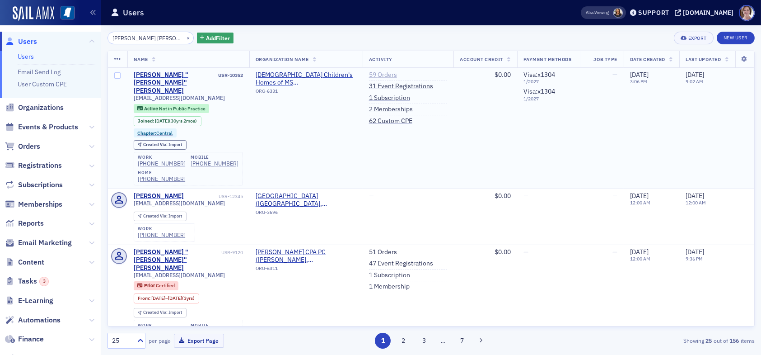
click at [377, 73] on link "59 Orders" at bounding box center [383, 75] width 28 height 8
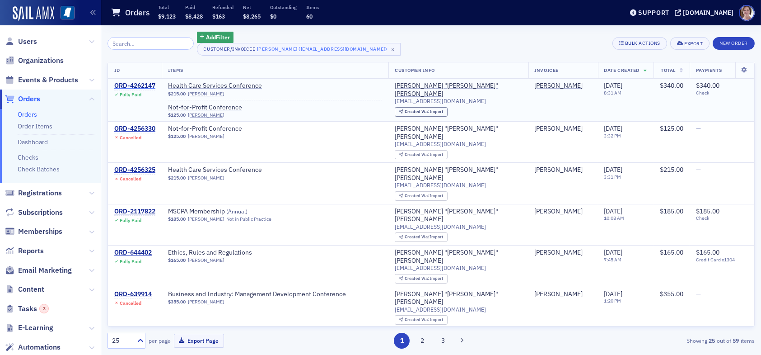
click at [149, 84] on div "ORD-4262147" at bounding box center [134, 86] width 41 height 8
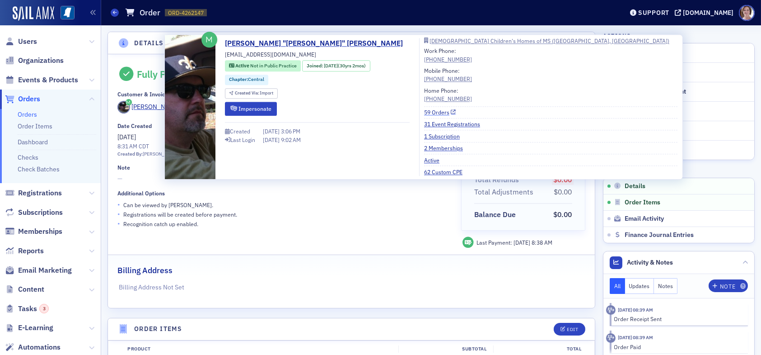
click at [424, 110] on link "59 Orders" at bounding box center [440, 112] width 32 height 8
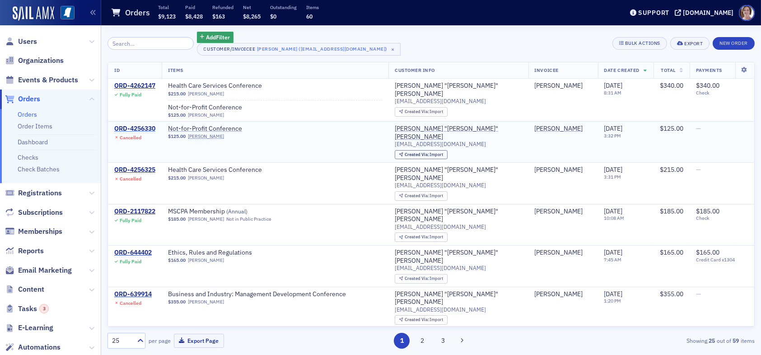
click at [146, 126] on div "ORD-4256330" at bounding box center [134, 129] width 41 height 8
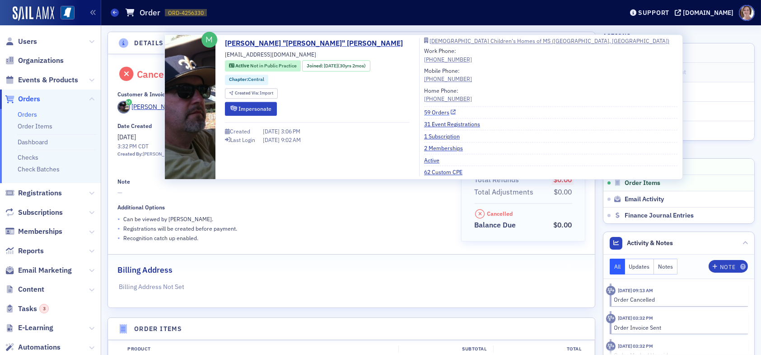
click at [424, 110] on link "59 Orders" at bounding box center [440, 112] width 32 height 8
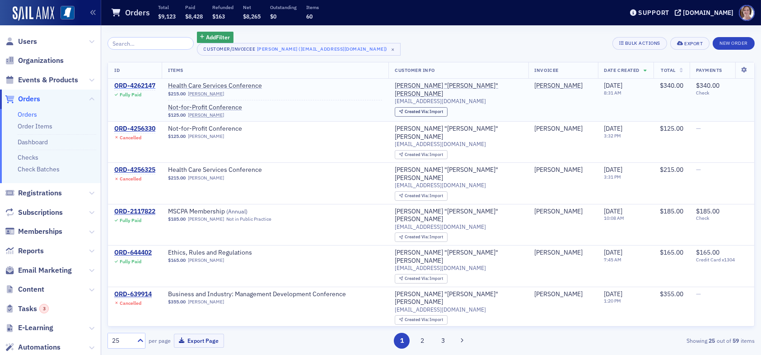
click at [136, 82] on div "ORD-4262147" at bounding box center [134, 86] width 41 height 8
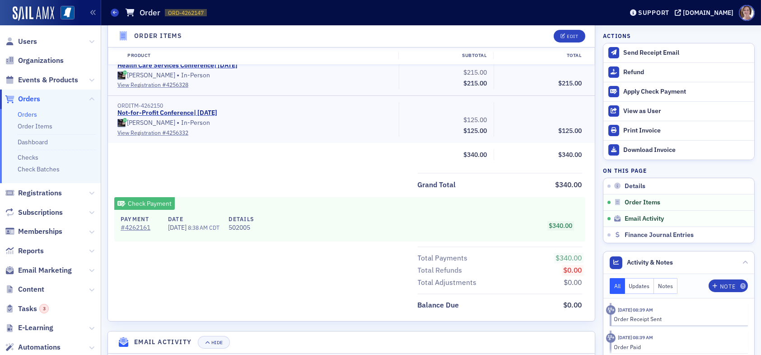
scroll to position [316, 0]
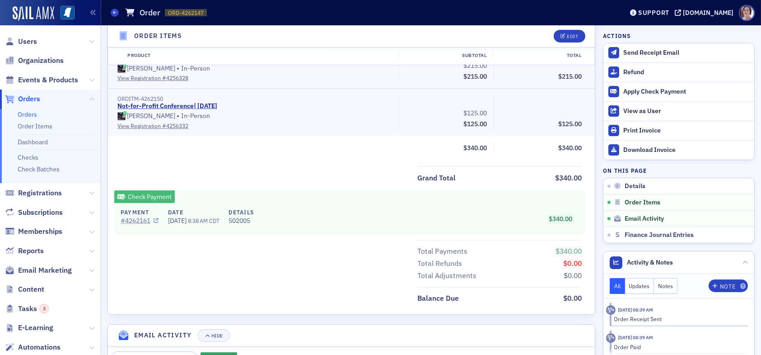
click at [137, 220] on link "# 4262161" at bounding box center [140, 220] width 38 height 9
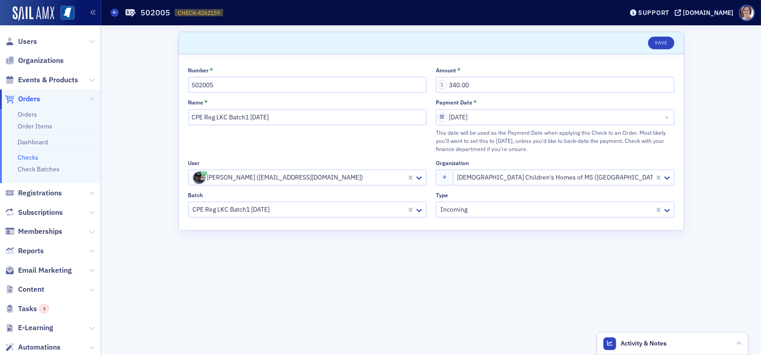
click at [33, 158] on link "Checks" at bounding box center [28, 157] width 21 height 8
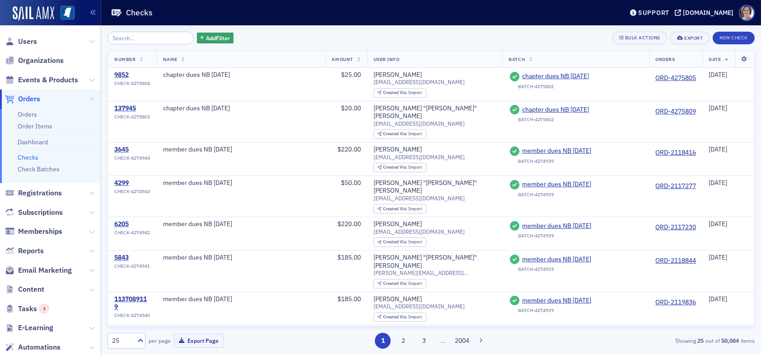
click at [167, 37] on input "search" at bounding box center [151, 38] width 86 height 13
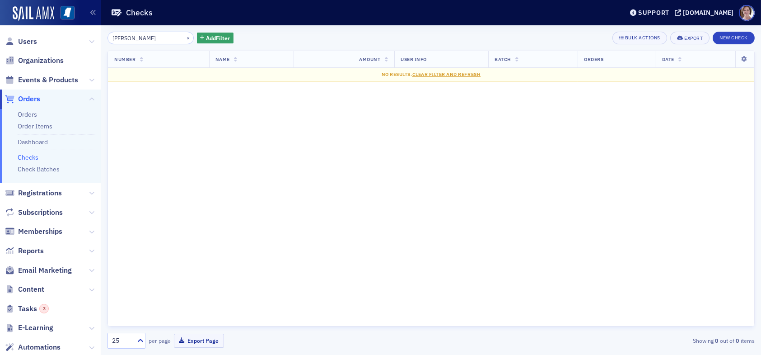
drag, startPoint x: 123, startPoint y: 37, endPoint x: 99, endPoint y: 33, distance: 24.7
click at [99, 33] on div "Users Organizations Events & Products Orders Orders Order Items Dashboard Check…" at bounding box center [380, 177] width 761 height 355
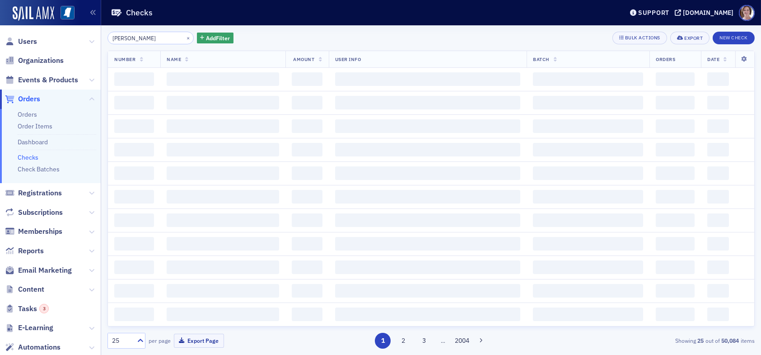
type input "[PERSON_NAME]"
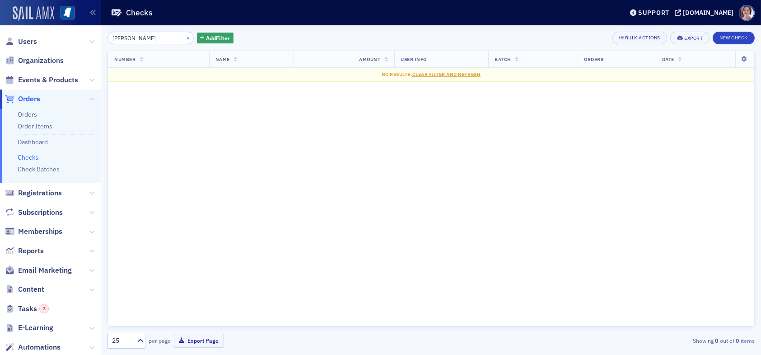
drag, startPoint x: 165, startPoint y: 35, endPoint x: 38, endPoint y: 13, distance: 128.9
click at [41, 15] on div "Users Organizations Events & Products Orders Orders Order Items Dashboard Check…" at bounding box center [380, 177] width 761 height 355
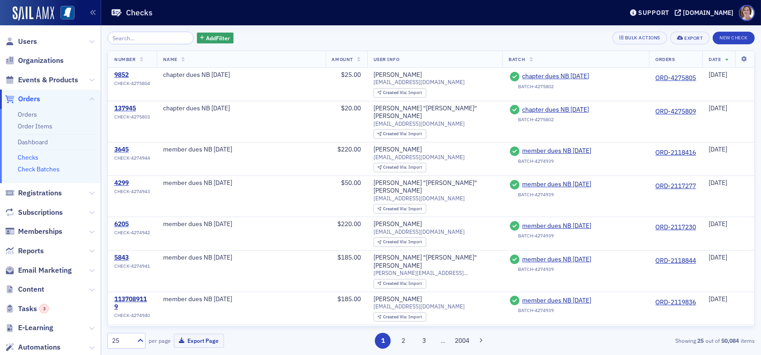
click at [49, 170] on link "Check Batches" at bounding box center [39, 169] width 42 height 8
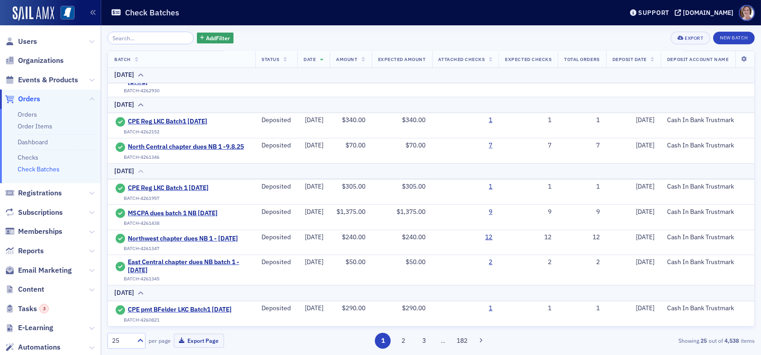
scroll to position [632, 0]
click at [189, 119] on span "CPE Reg LKC Batch1 [DATE]" at bounding box center [169, 121] width 82 height 8
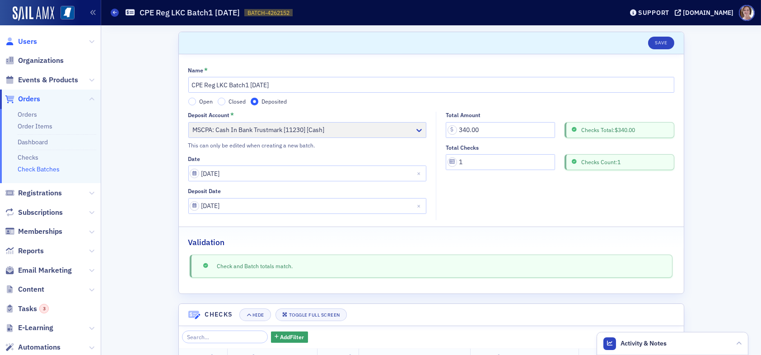
click at [29, 40] on span "Users" at bounding box center [27, 42] width 19 height 10
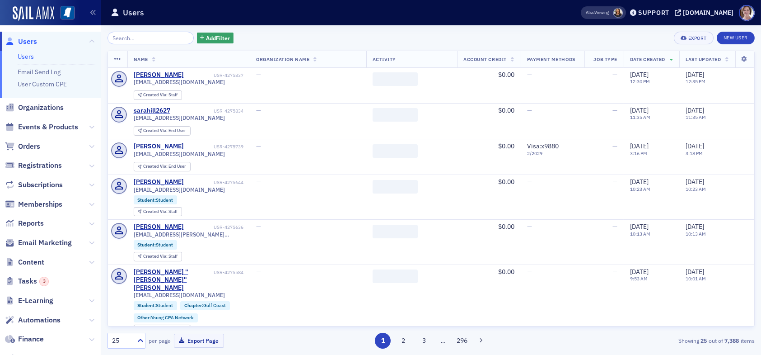
click at [149, 36] on input "search" at bounding box center [151, 38] width 86 height 13
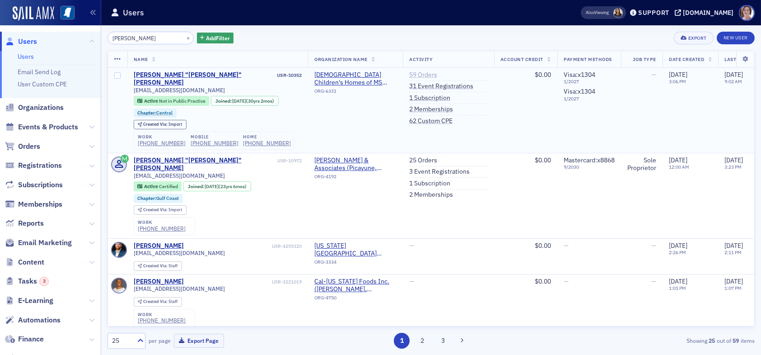
type input "[PERSON_NAME]"
click at [429, 74] on link "59 Orders" at bounding box center [423, 75] width 28 height 8
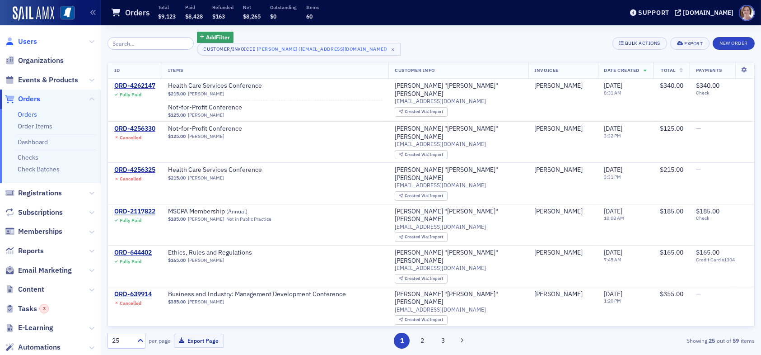
click at [26, 42] on span "Users" at bounding box center [27, 42] width 19 height 10
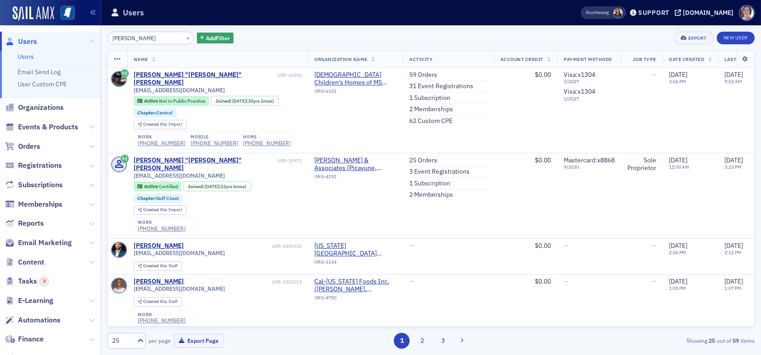
drag, startPoint x: 153, startPoint y: 39, endPoint x: 48, endPoint y: 26, distance: 105.2
click at [48, 26] on div "Users Users Email Send Log User Custom CPE Organizations Events & Products Orde…" at bounding box center [380, 177] width 761 height 355
